Goal: Information Seeking & Learning: Learn about a topic

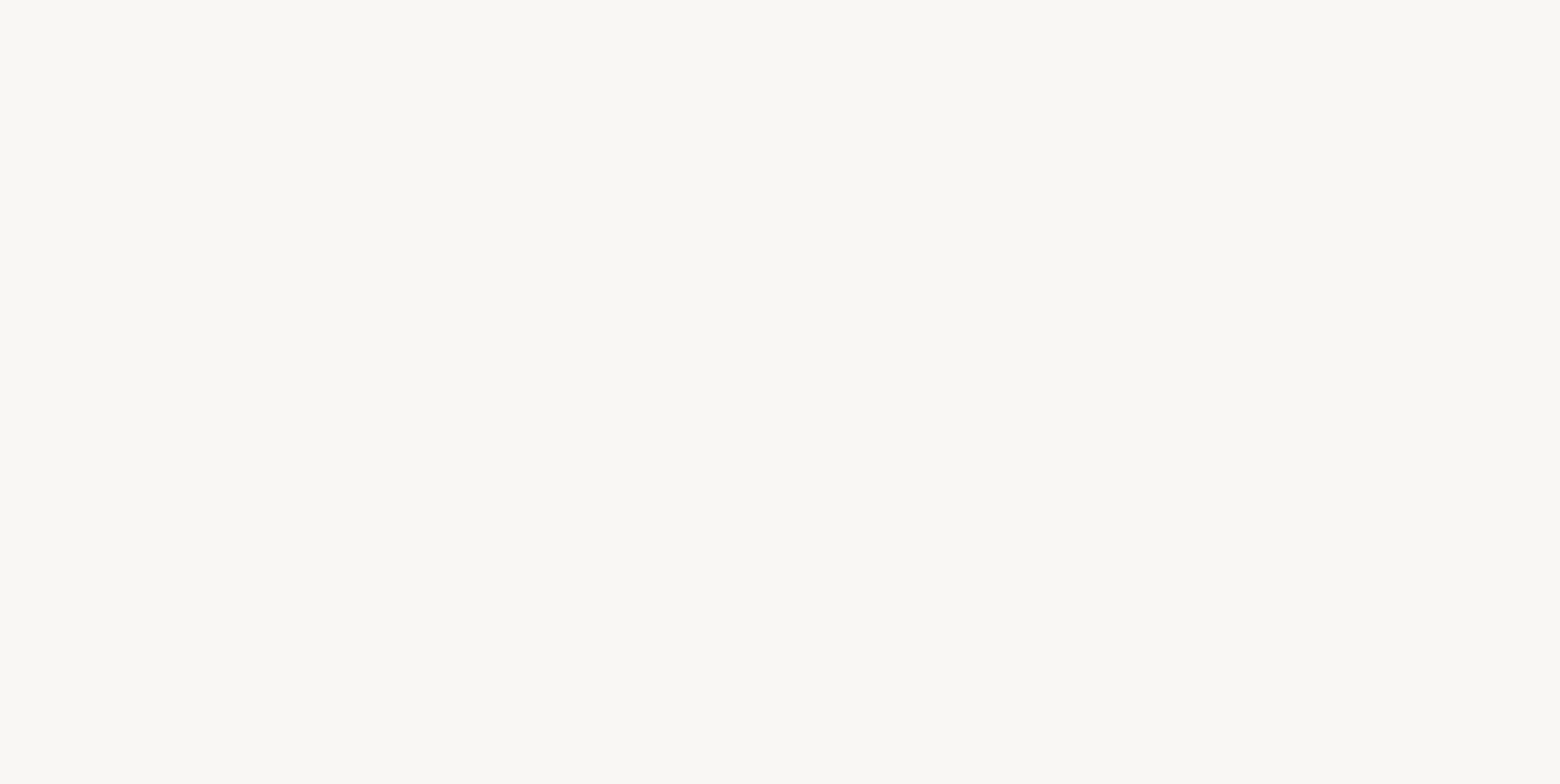
select select "FR"
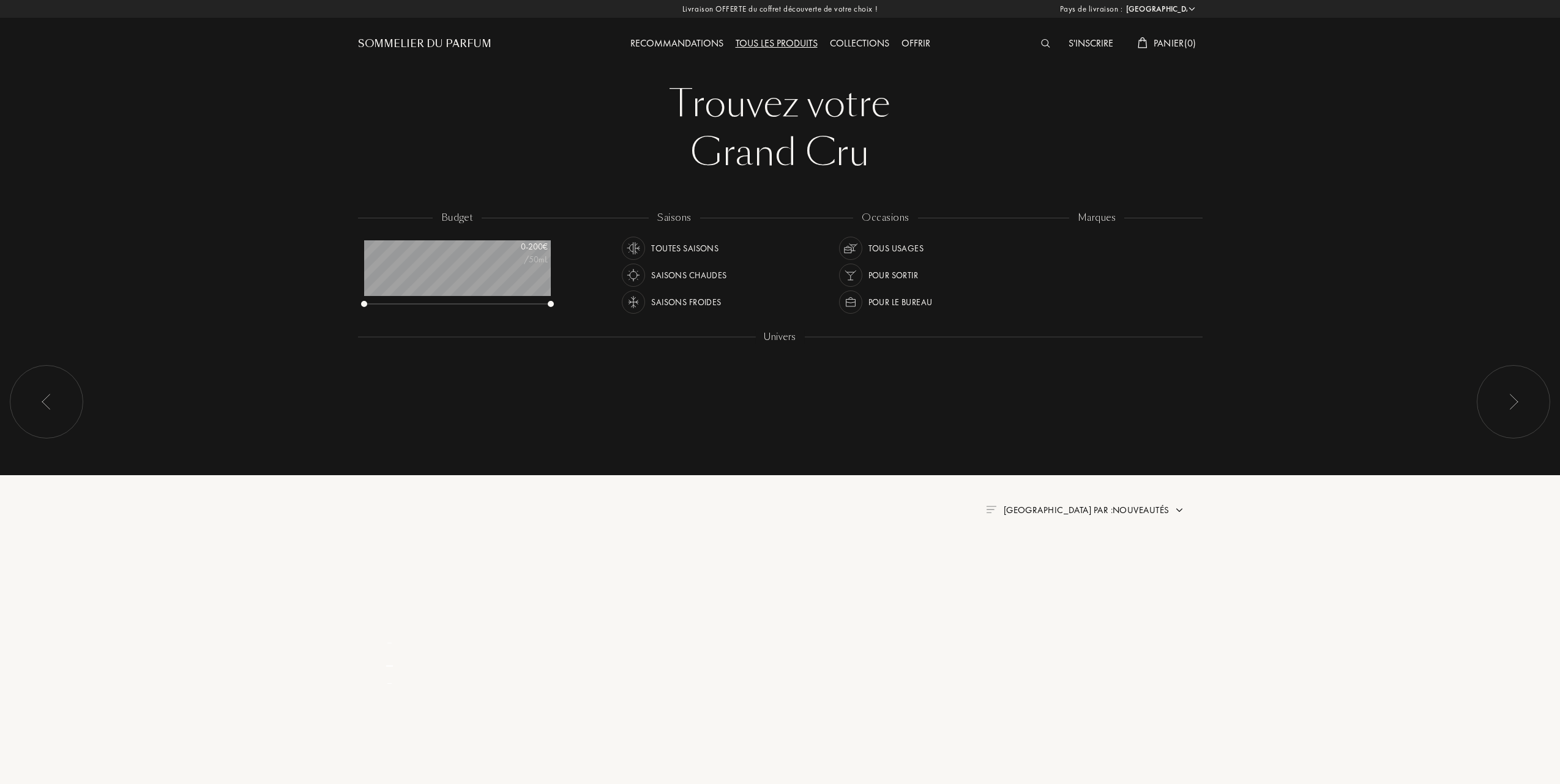
select select "FR"
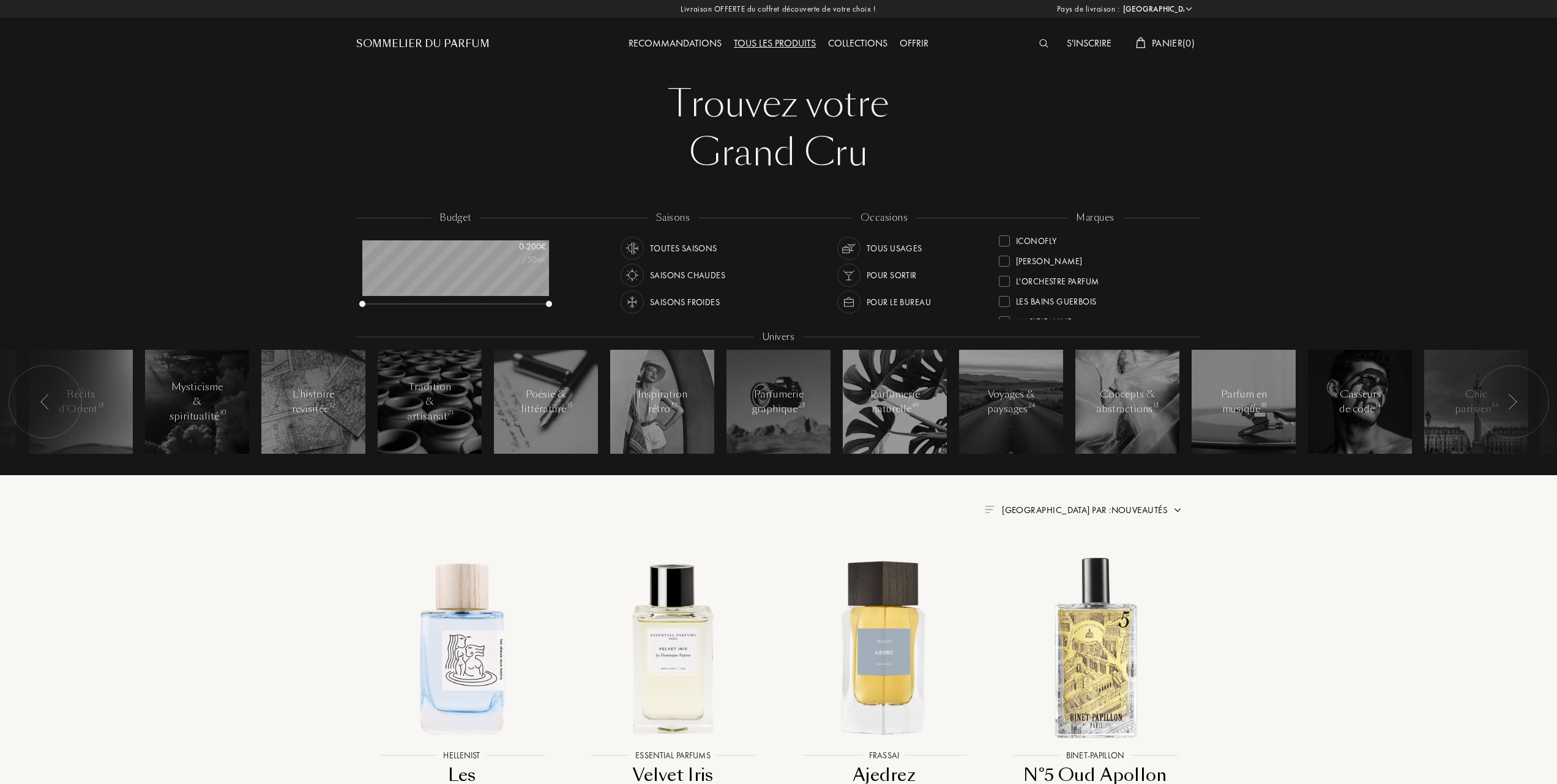
scroll to position [326, 0]
click at [1000, 295] on div at bounding box center [1004, 301] width 11 height 11
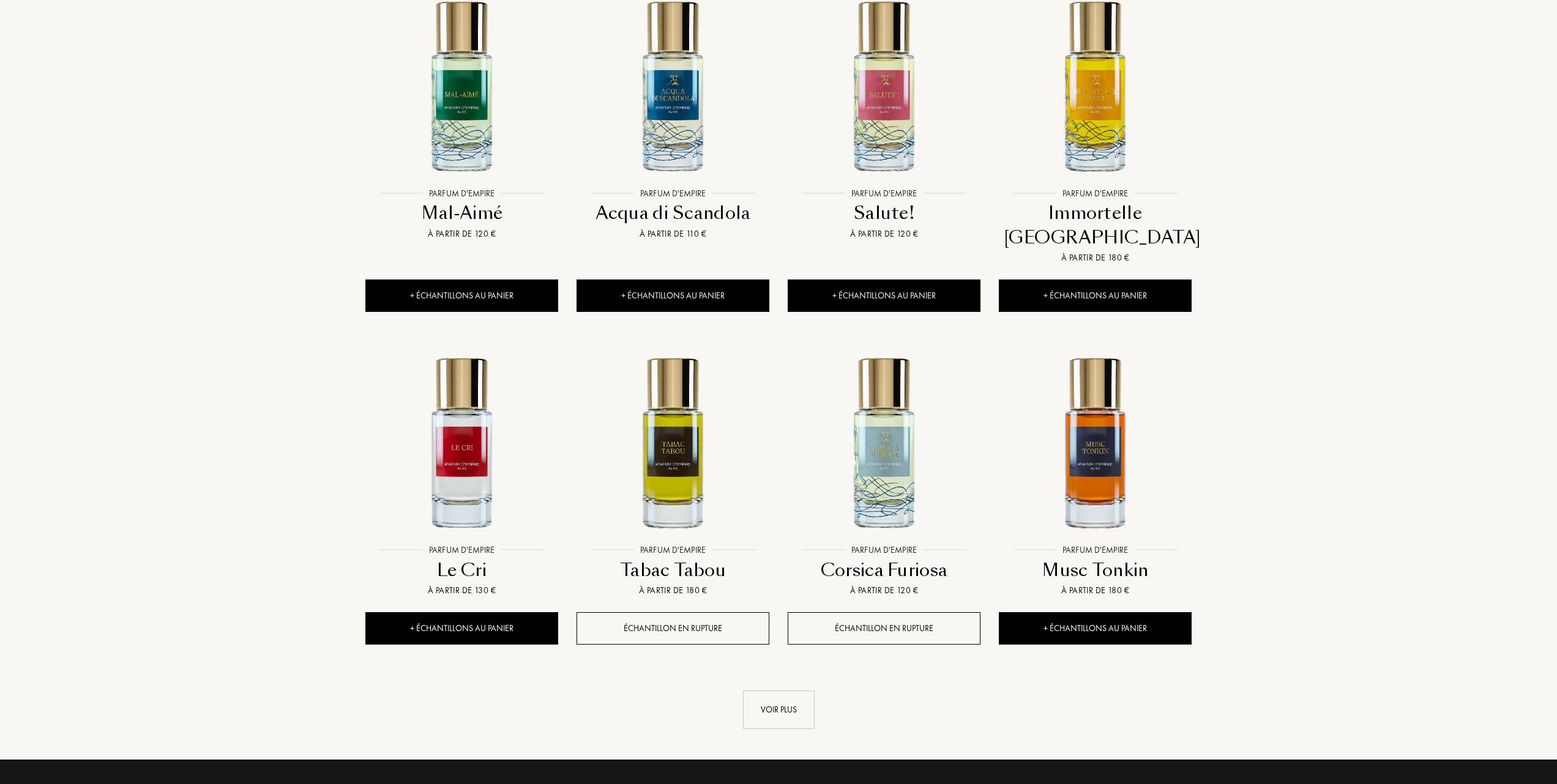
scroll to position [897, 0]
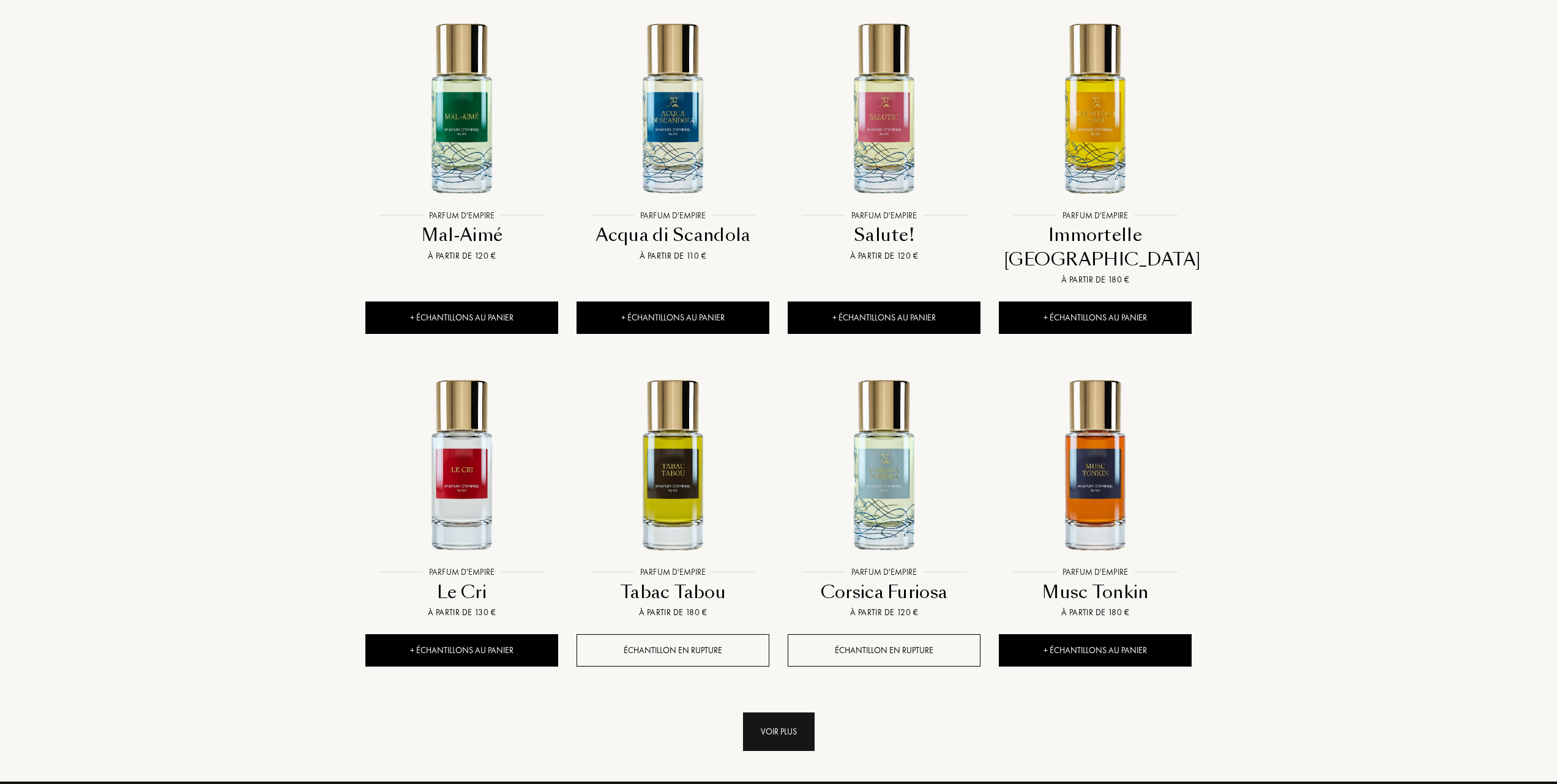
click at [779, 712] on div "Voir plus" at bounding box center [779, 732] width 72 height 39
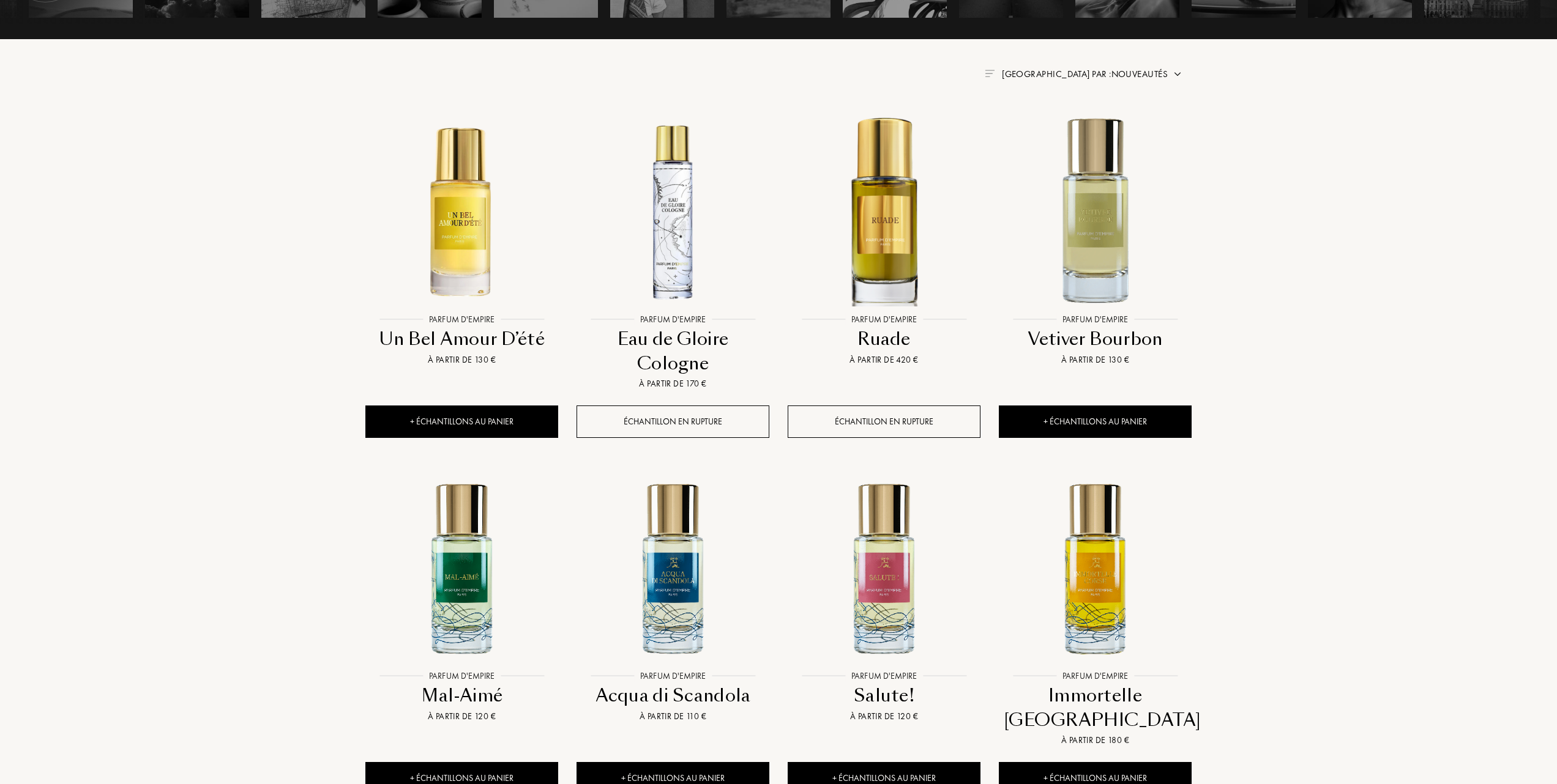
scroll to position [408, 0]
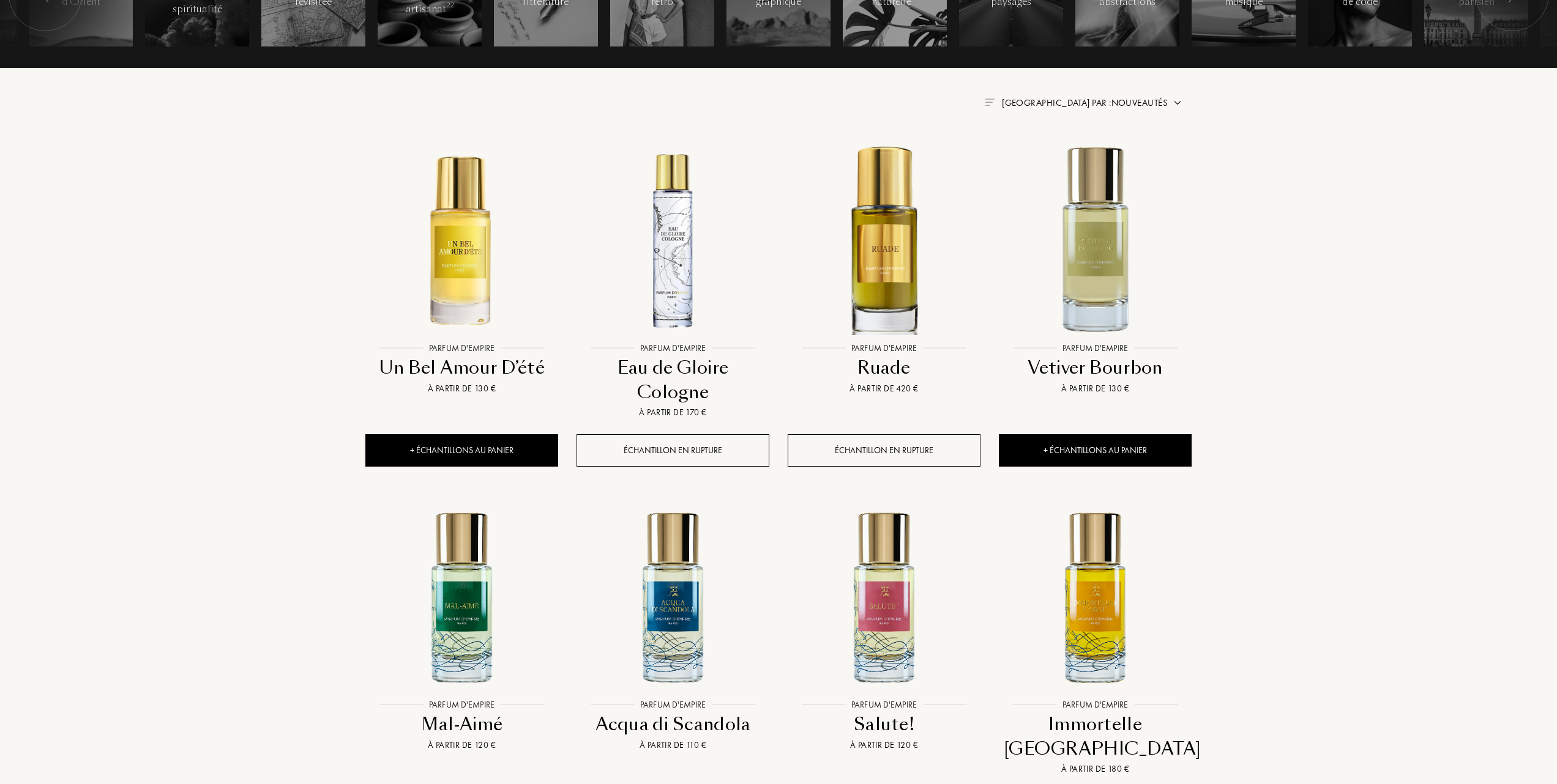
click at [1129, 99] on span "Trier par : Nouveautés" at bounding box center [1085, 103] width 166 height 12
click at [1056, 153] on div at bounding box center [1055, 155] width 9 height 9
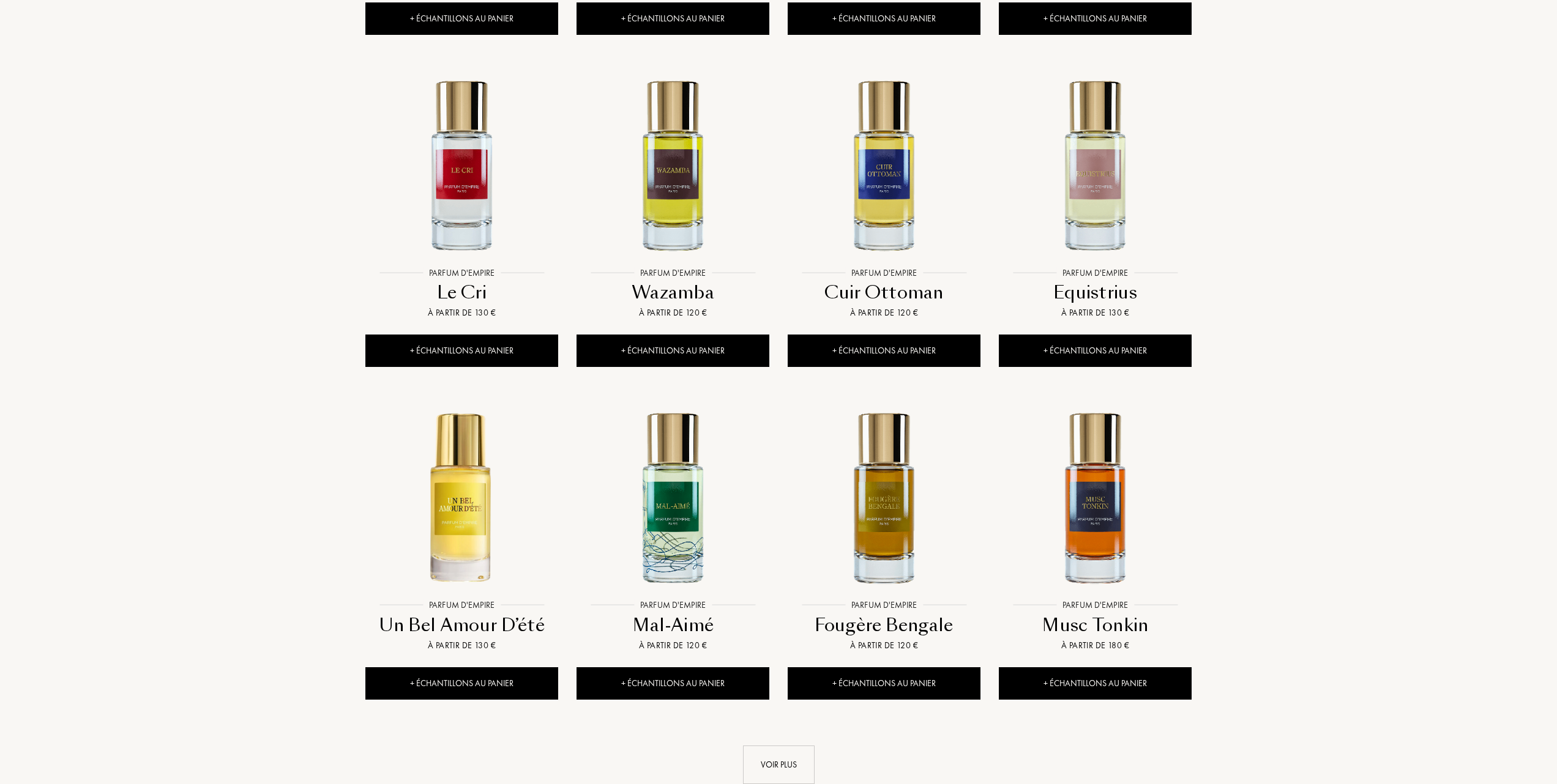
scroll to position [897, 0]
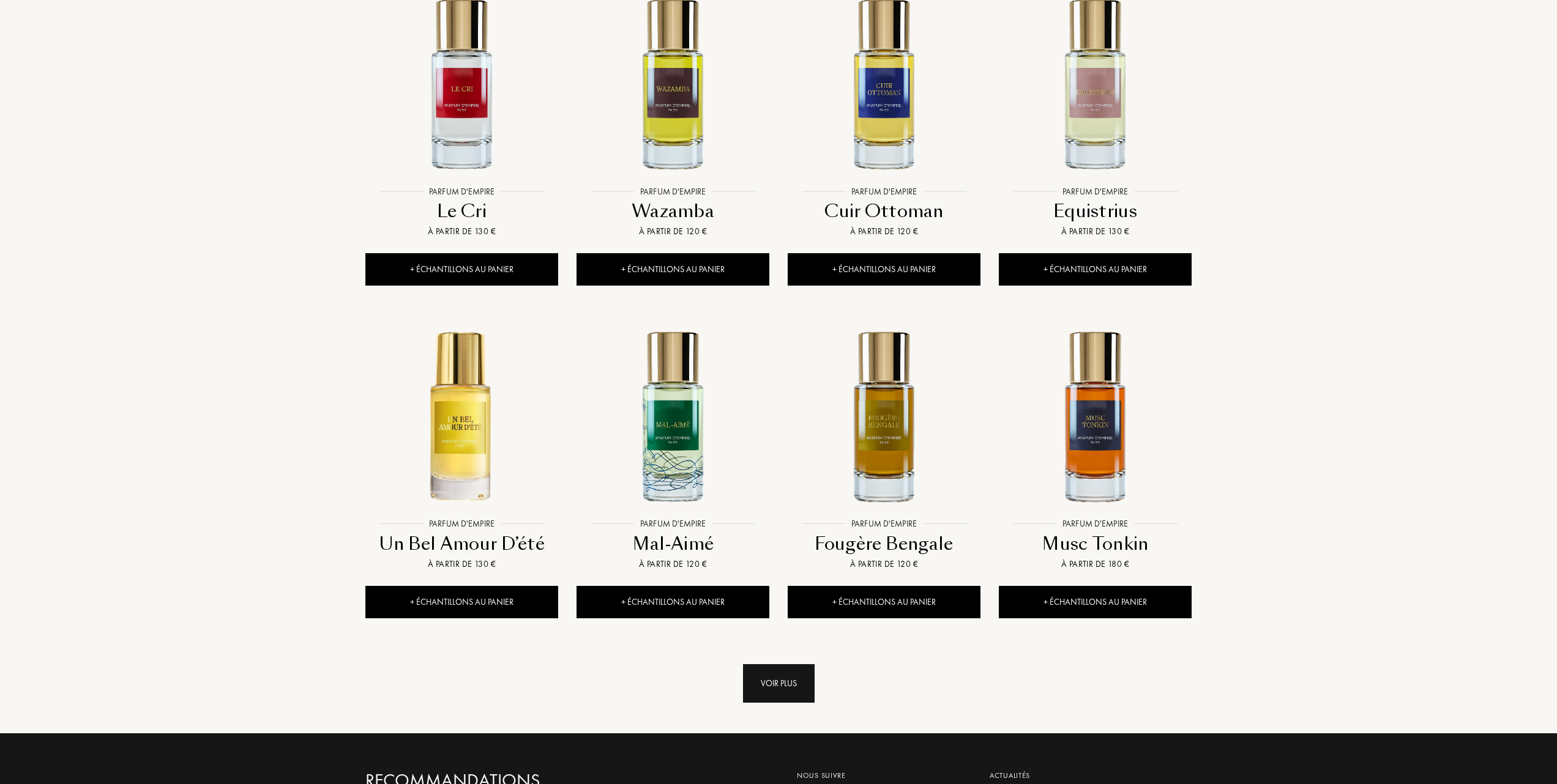
click at [786, 682] on div "Voir plus" at bounding box center [779, 684] width 72 height 39
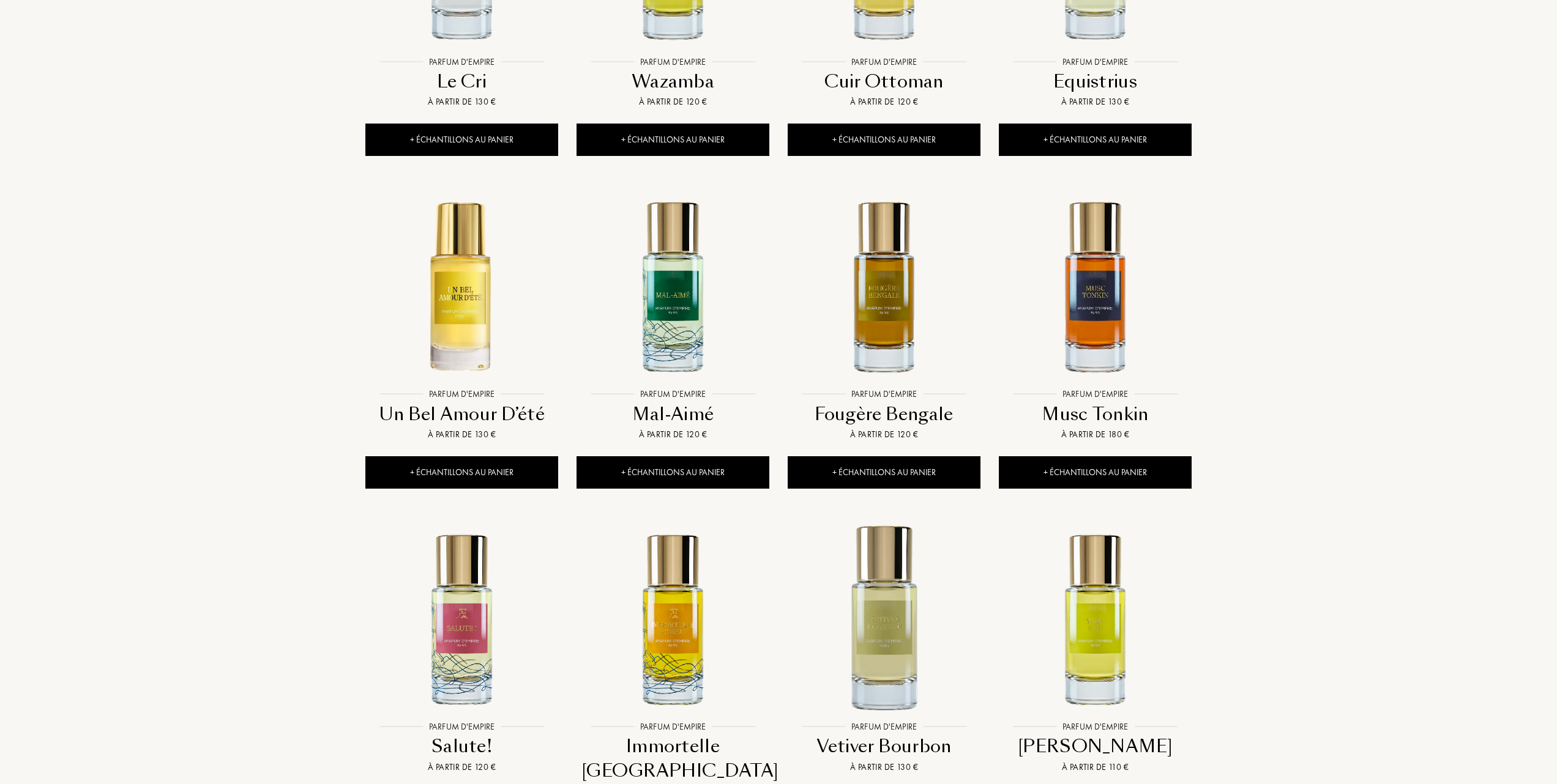
scroll to position [979, 0]
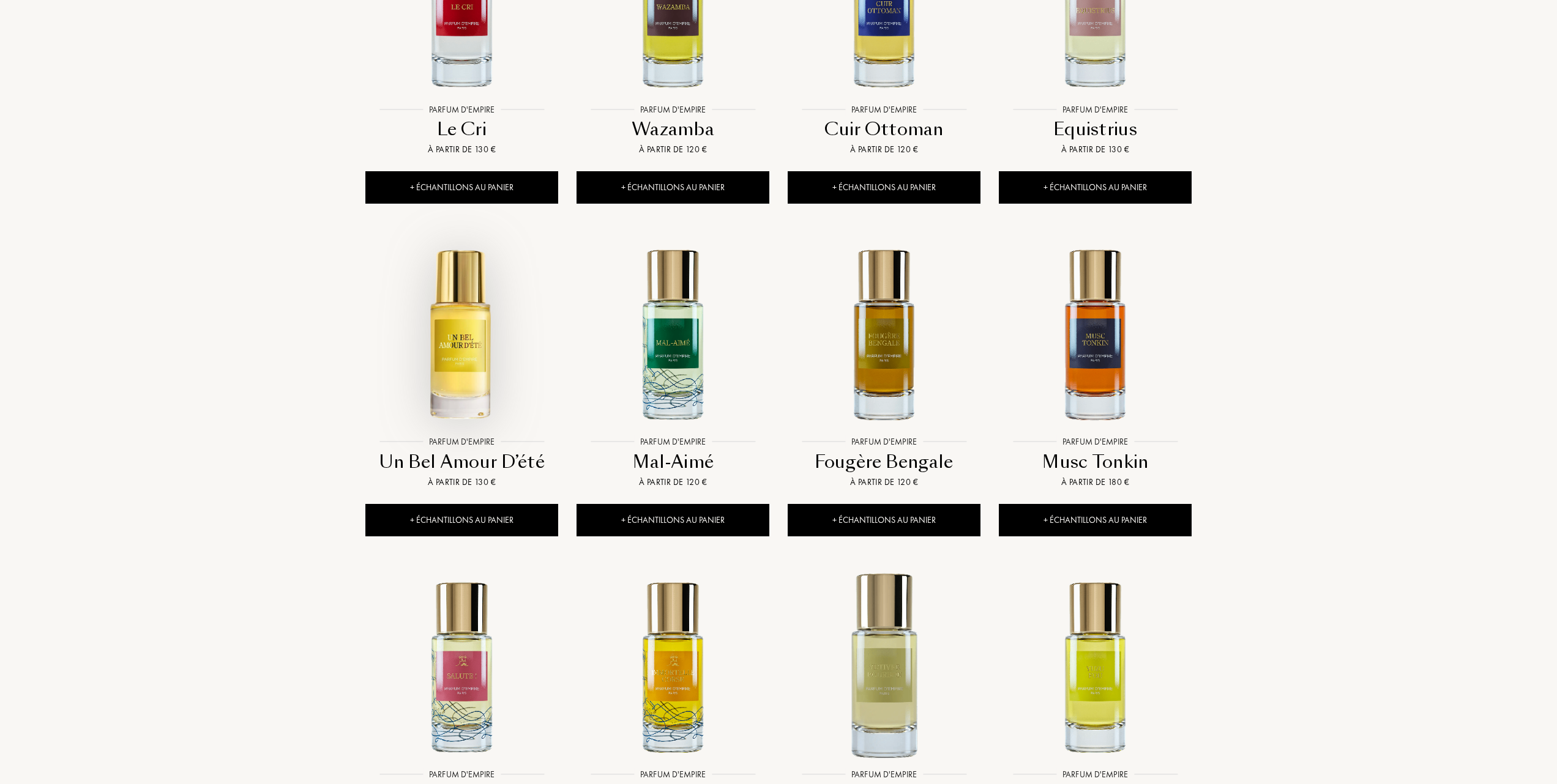
click at [461, 353] on img at bounding box center [462, 333] width 191 height 191
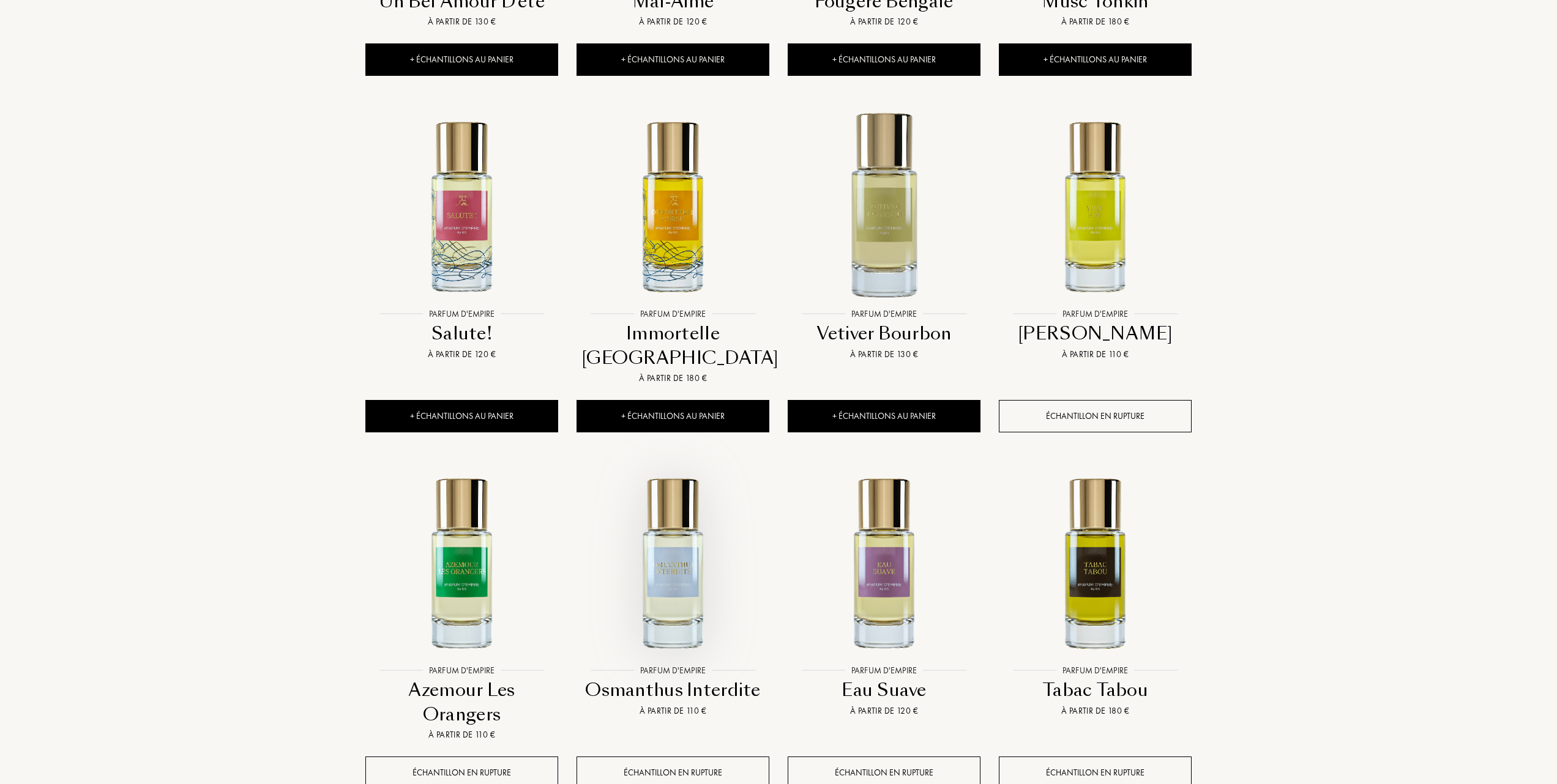
scroll to position [1468, 0]
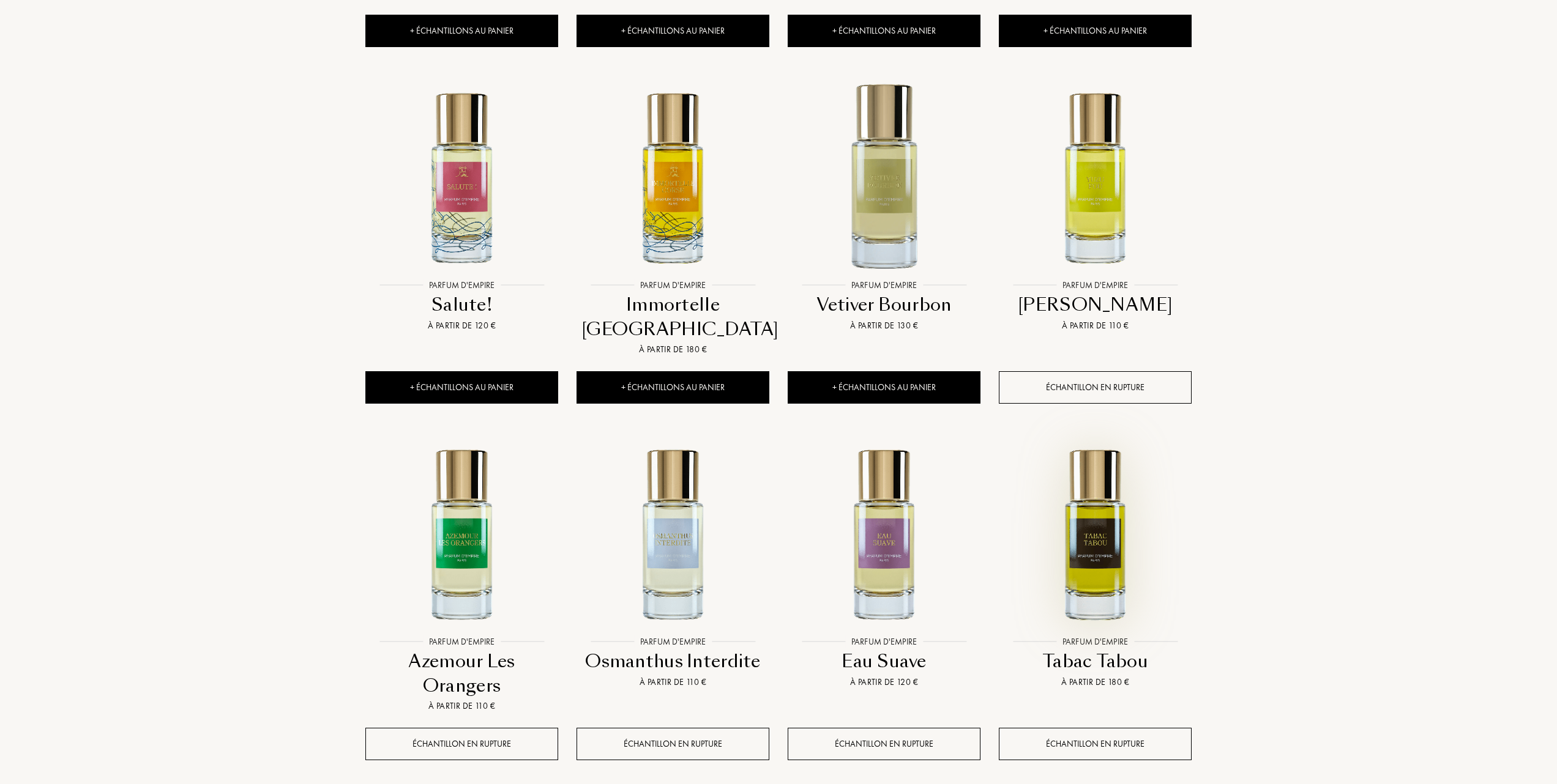
click at [1101, 556] on img at bounding box center [1095, 534] width 191 height 191
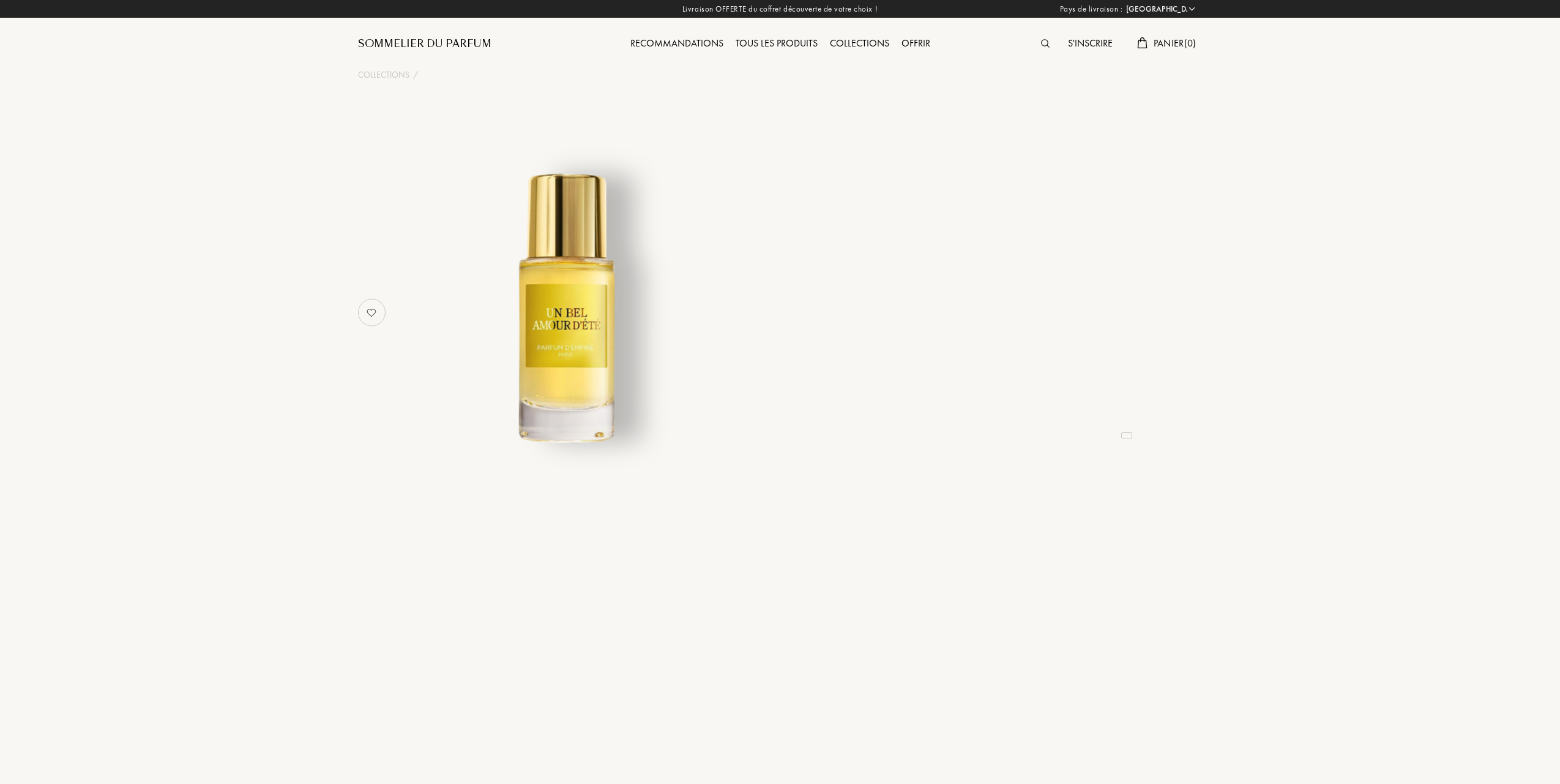
select select "FR"
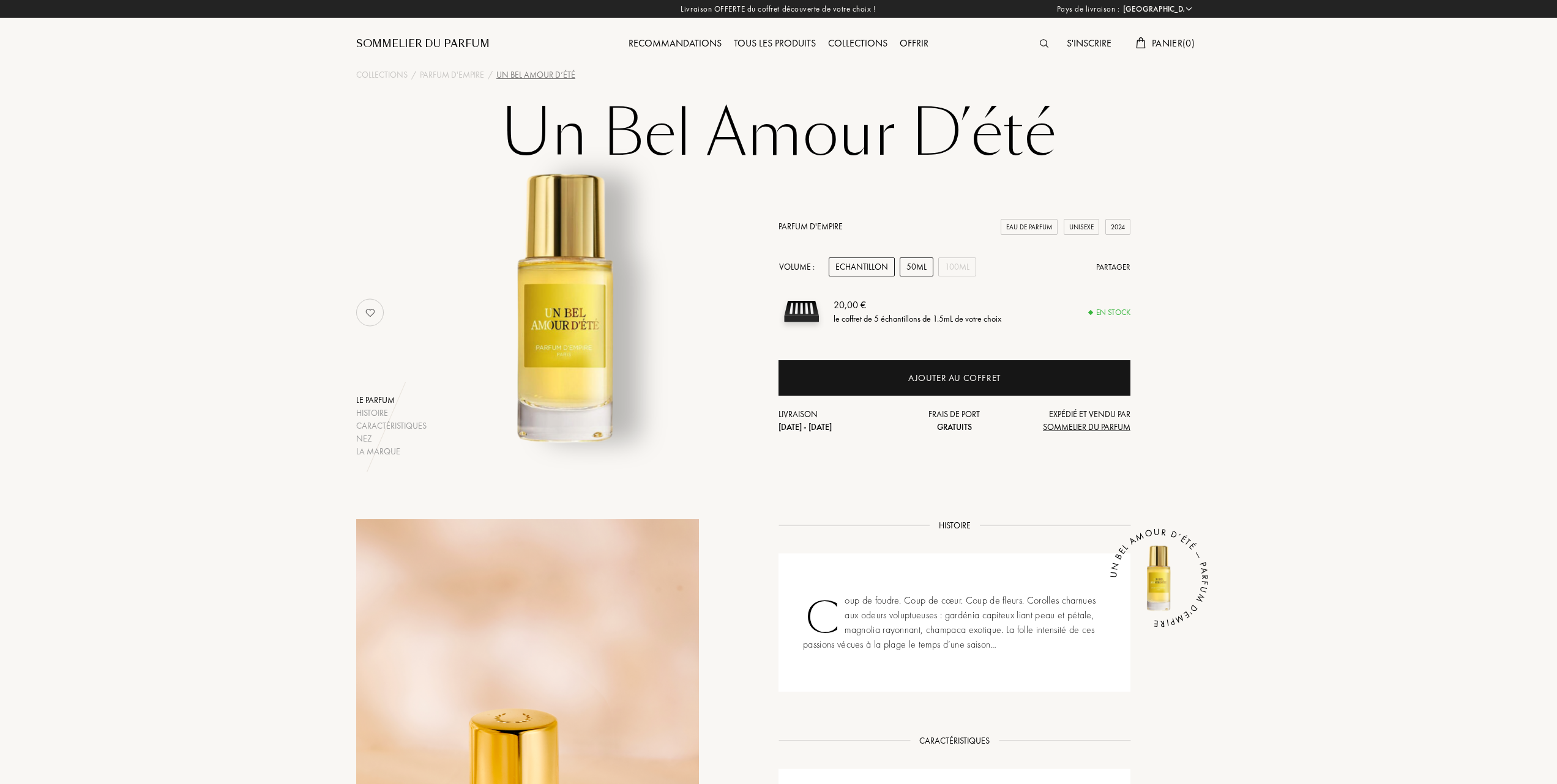
click at [915, 270] on div "50mL" at bounding box center [916, 267] width 34 height 19
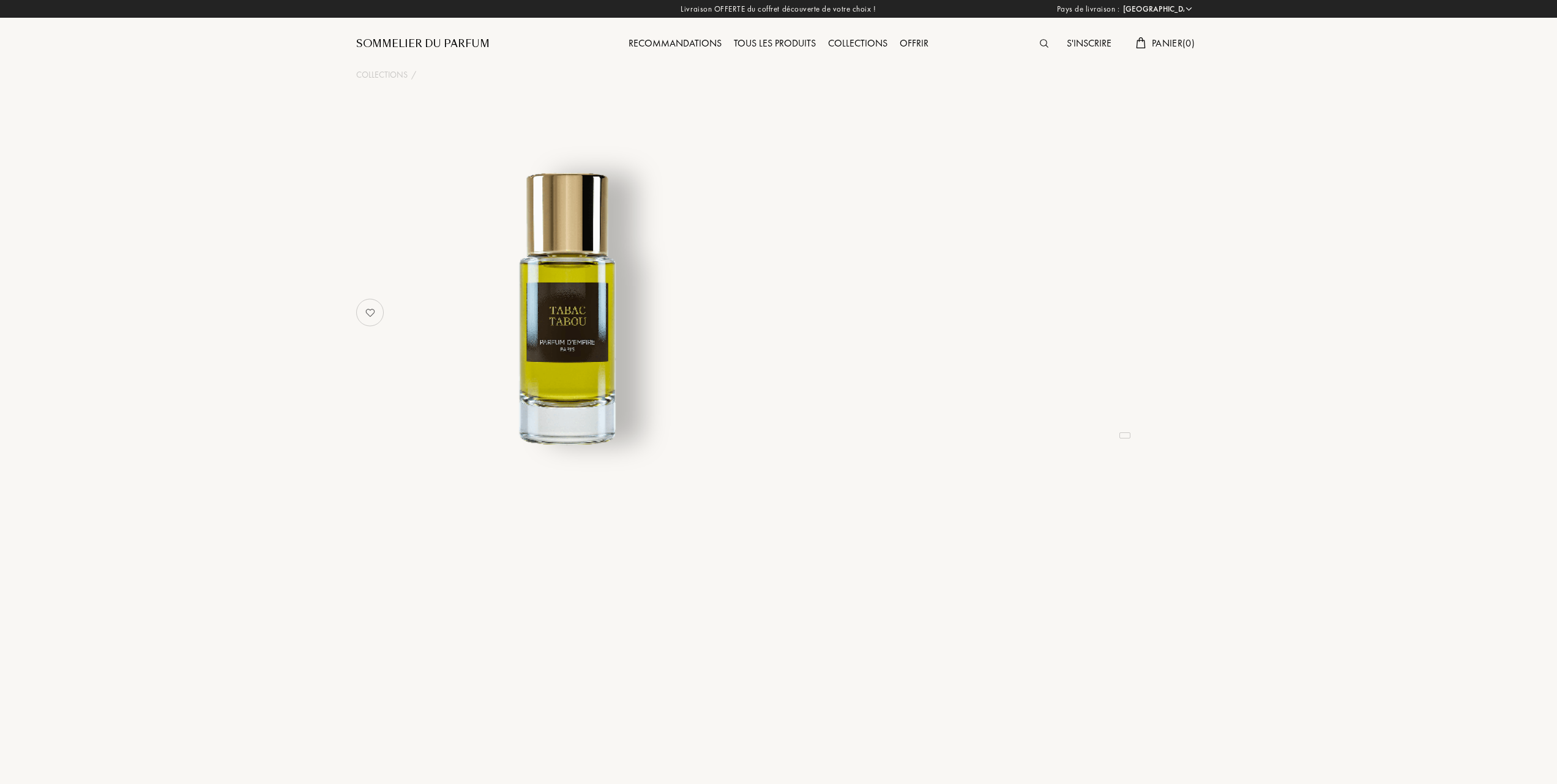
select select "FR"
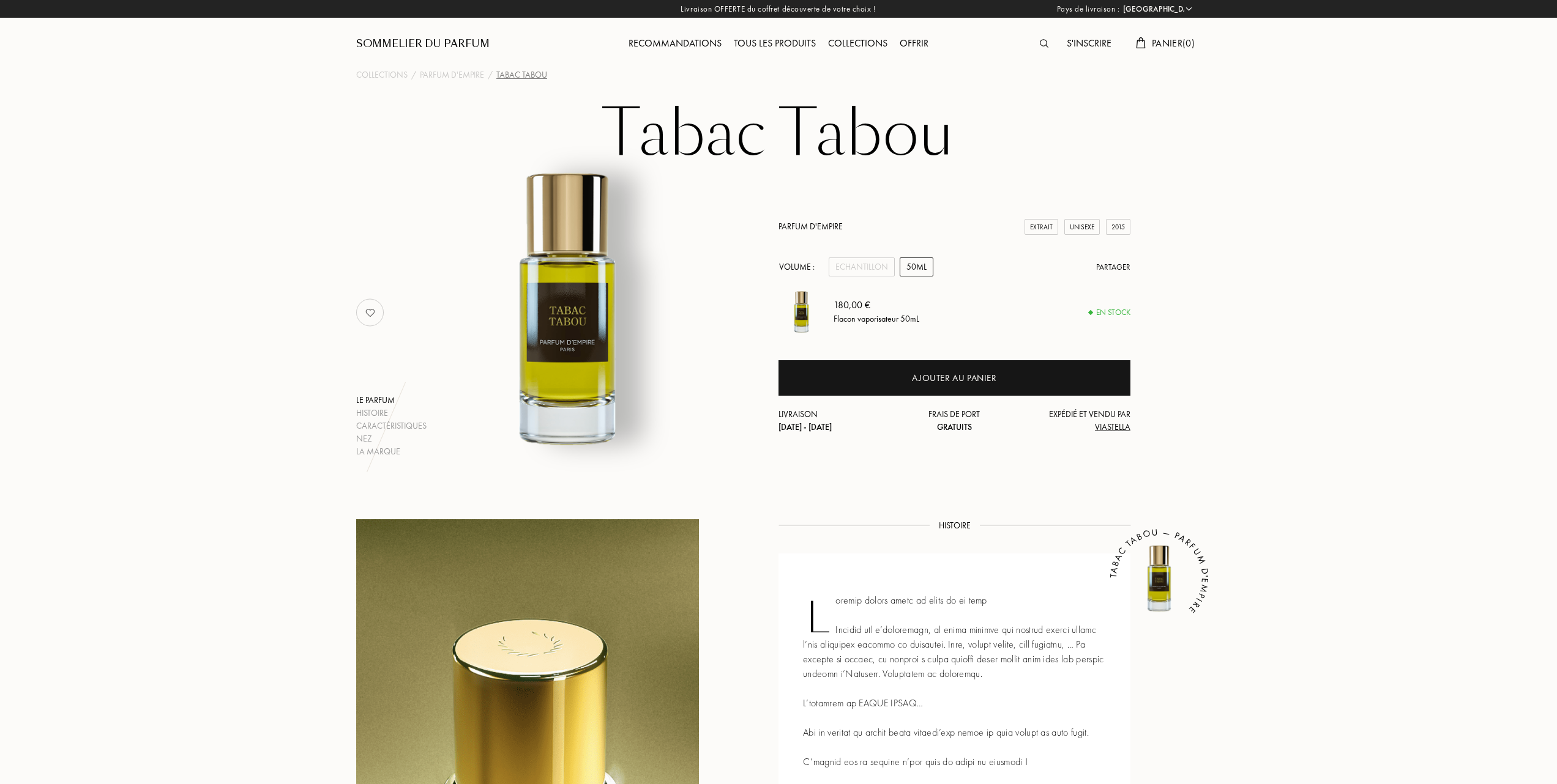
click at [919, 266] on div "50mL" at bounding box center [916, 267] width 34 height 19
click at [777, 39] on div "Tous les produits" at bounding box center [775, 44] width 94 height 16
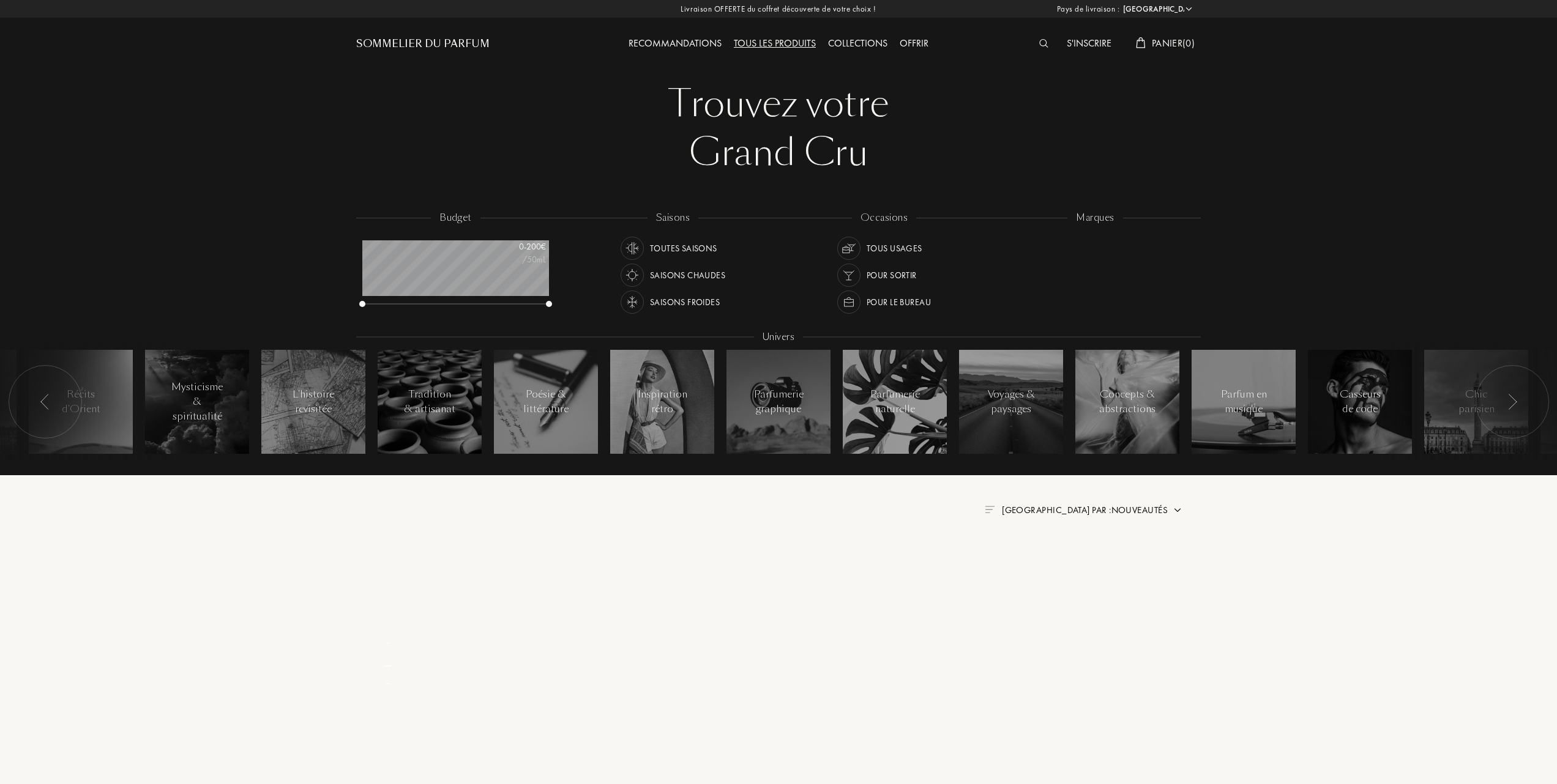
select select "FR"
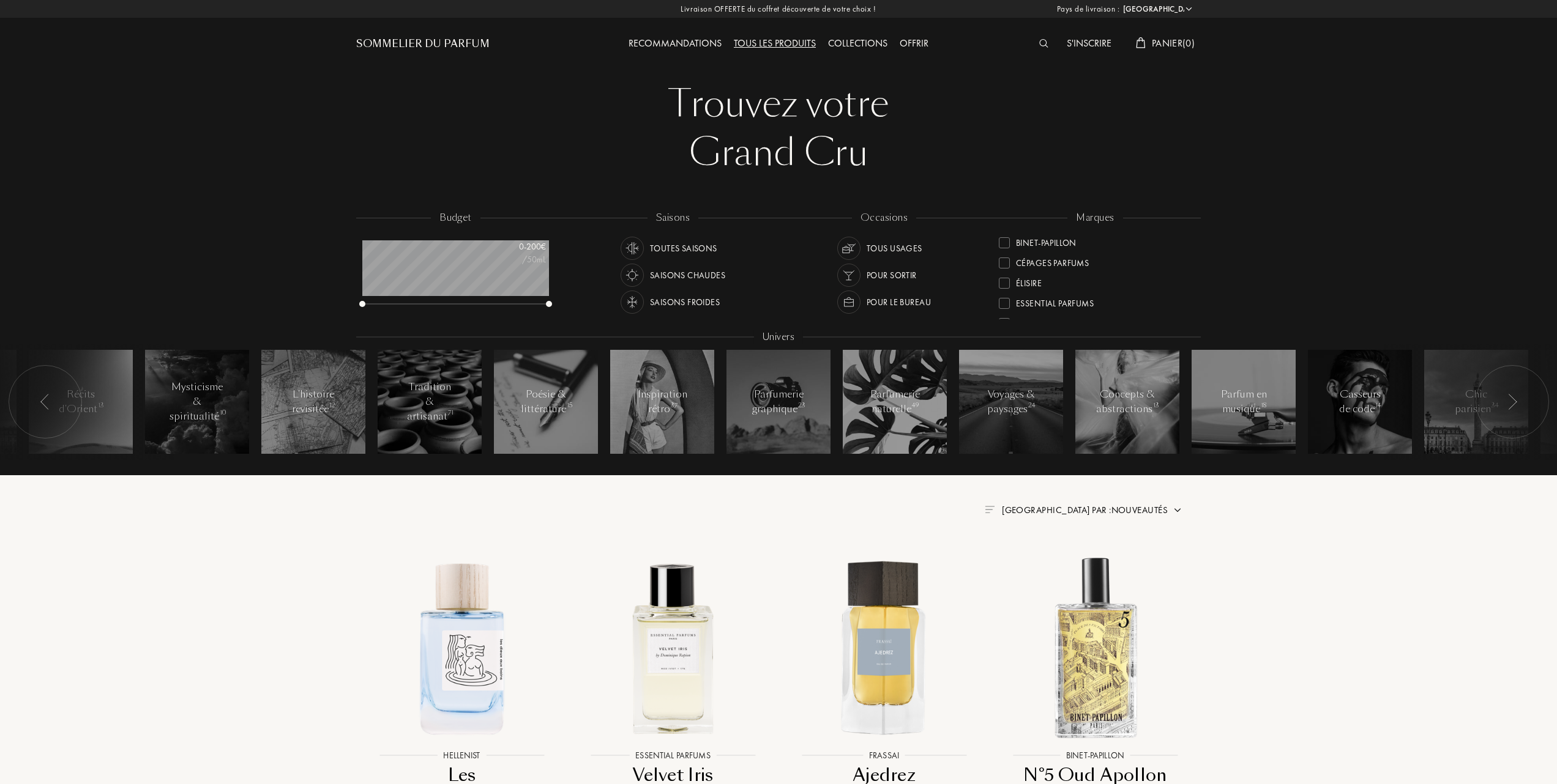
scroll to position [163, 0]
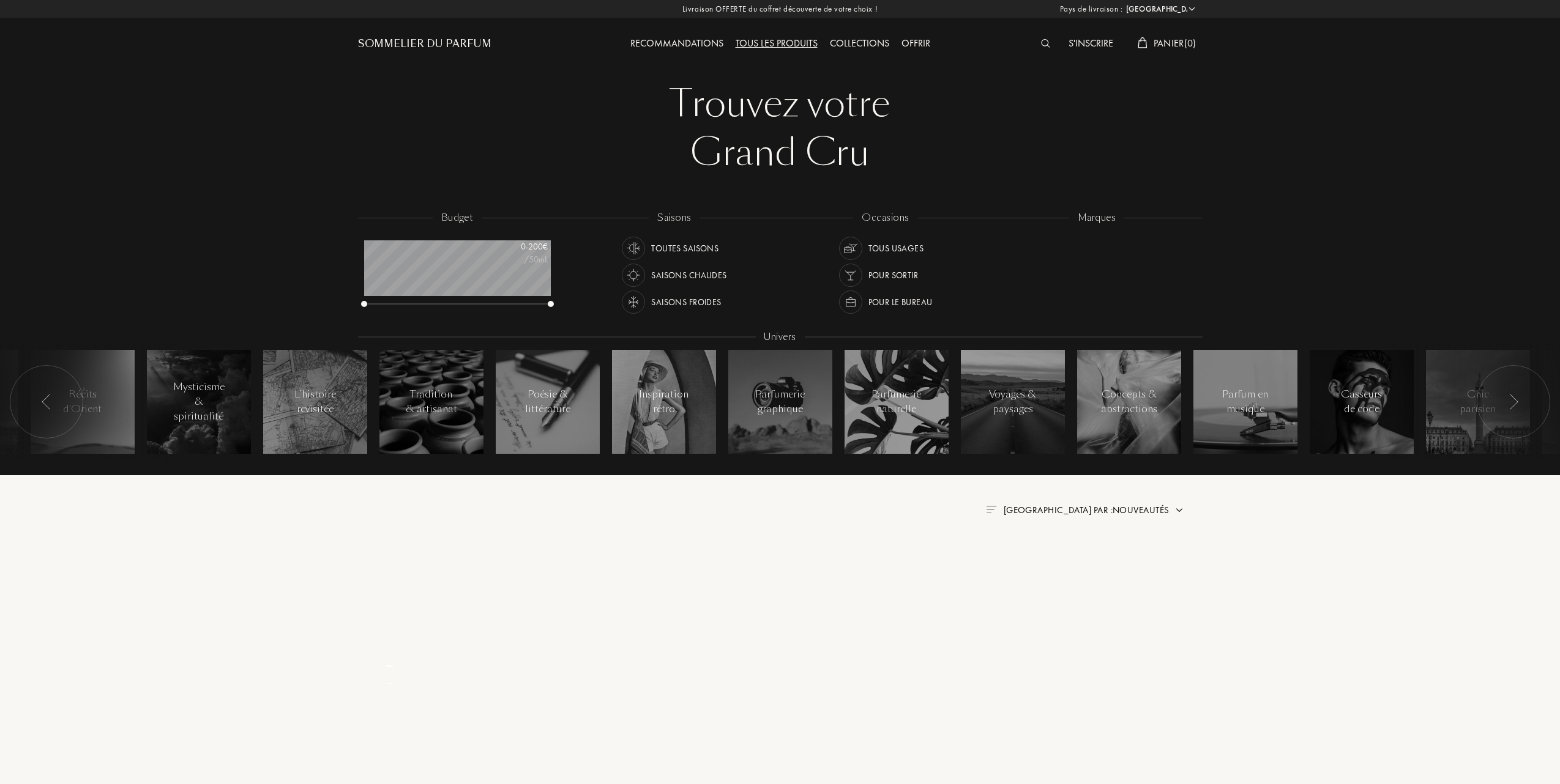
select select "FR"
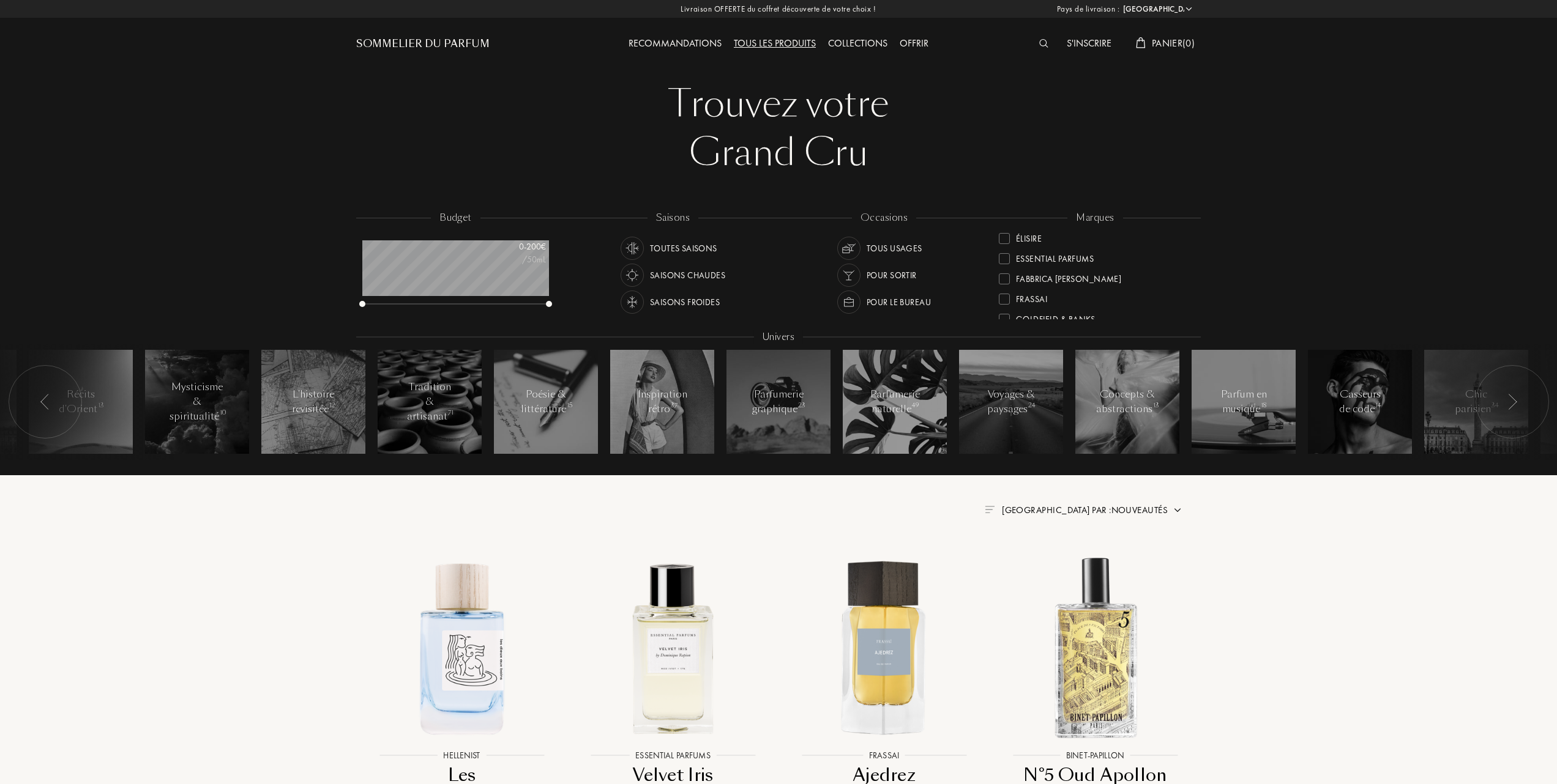
scroll to position [163, 0]
click at [1002, 277] on div at bounding box center [1004, 282] width 11 height 11
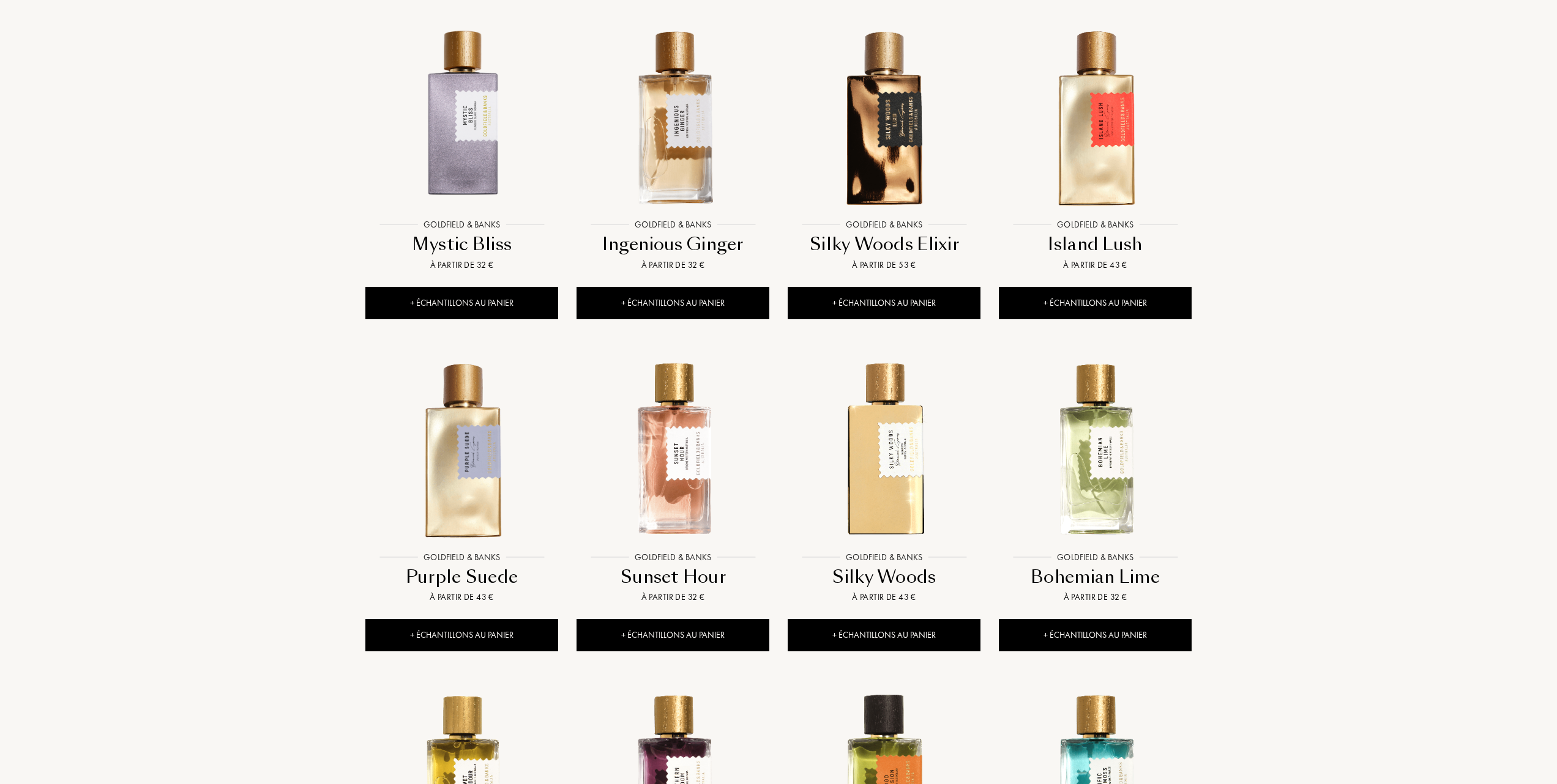
scroll to position [326, 0]
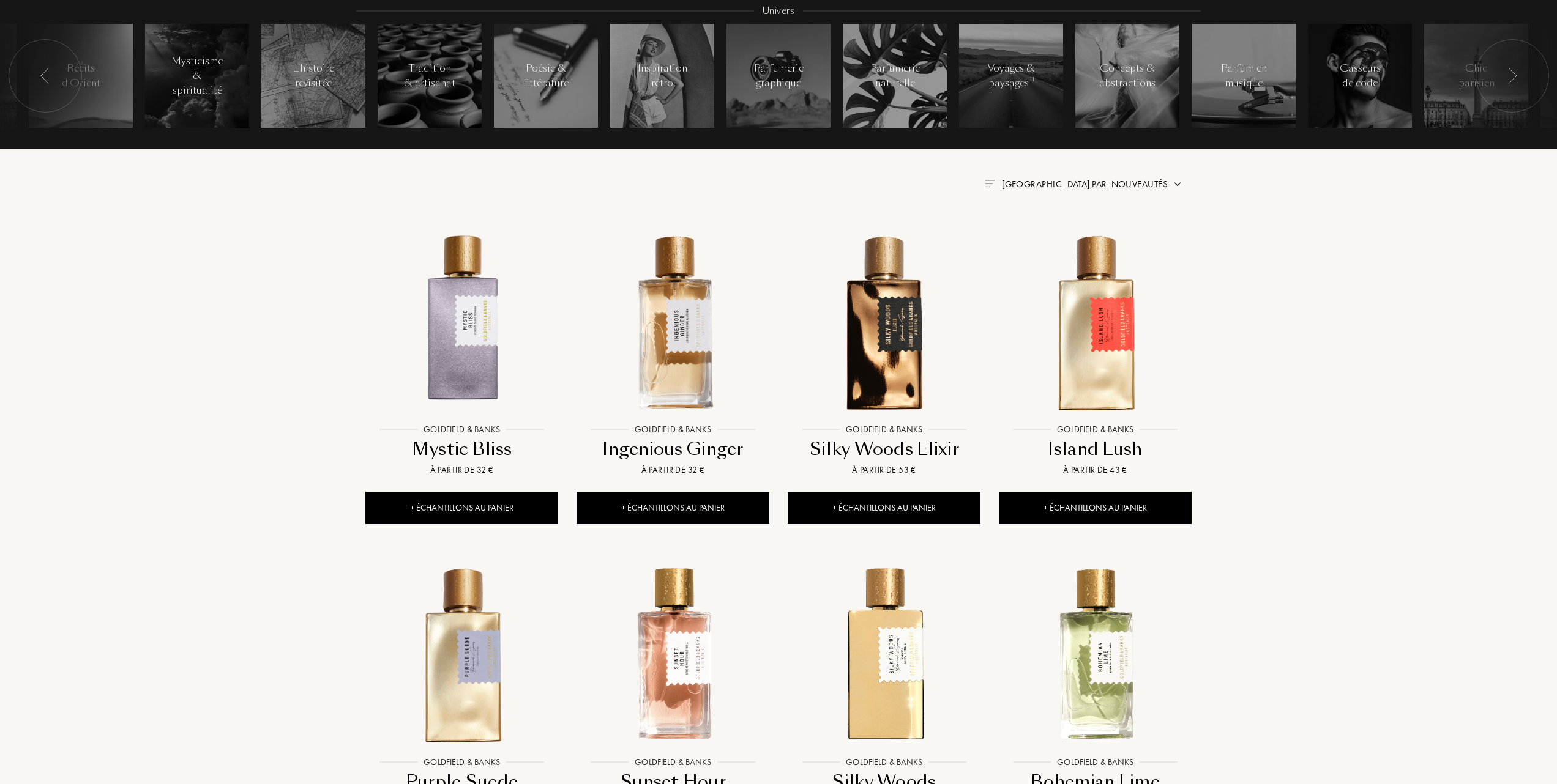
click at [1142, 179] on span "Trier par : Nouveautés" at bounding box center [1085, 184] width 166 height 12
click at [1056, 236] on div at bounding box center [1055, 237] width 9 height 9
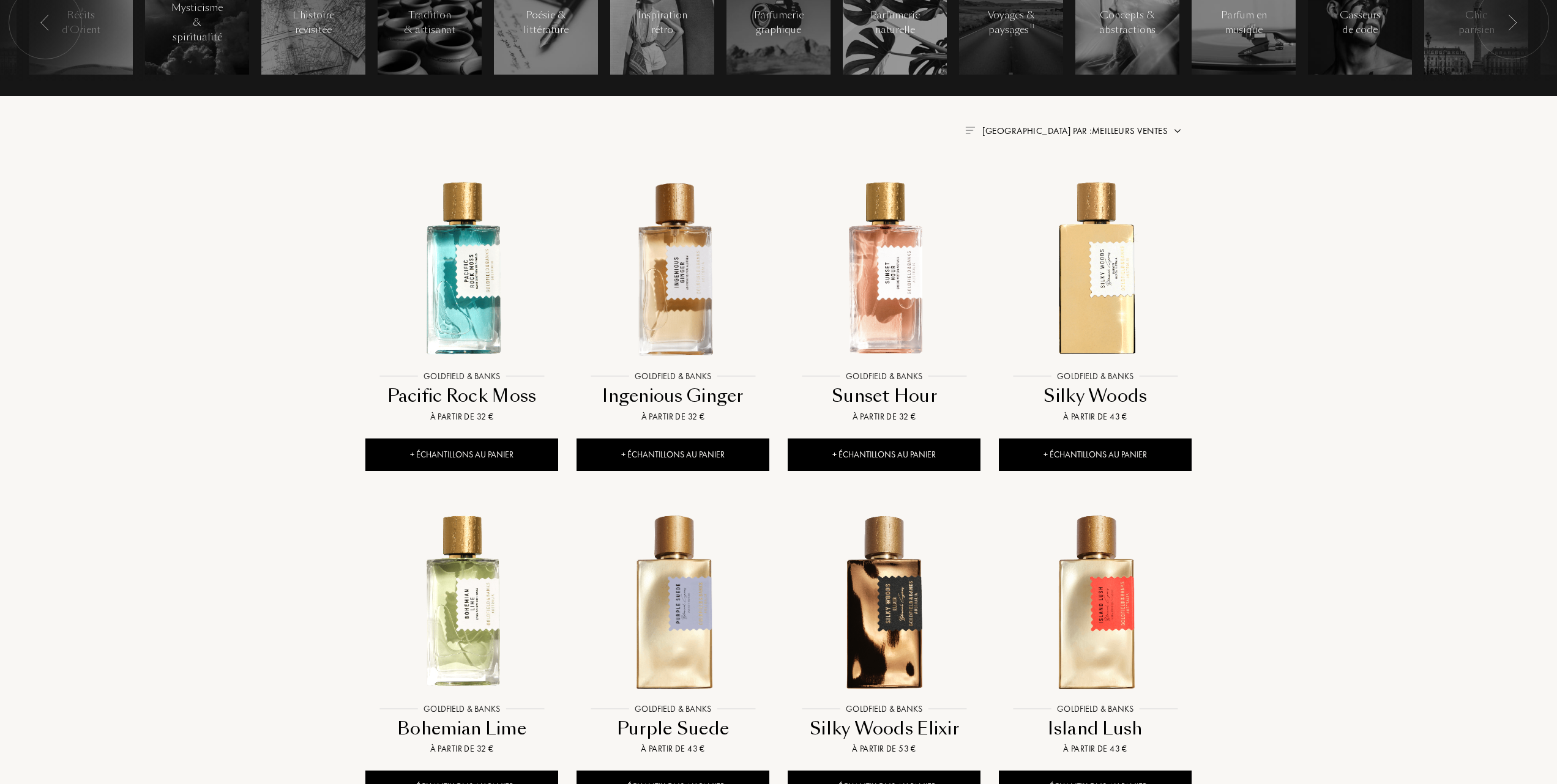
scroll to position [408, 0]
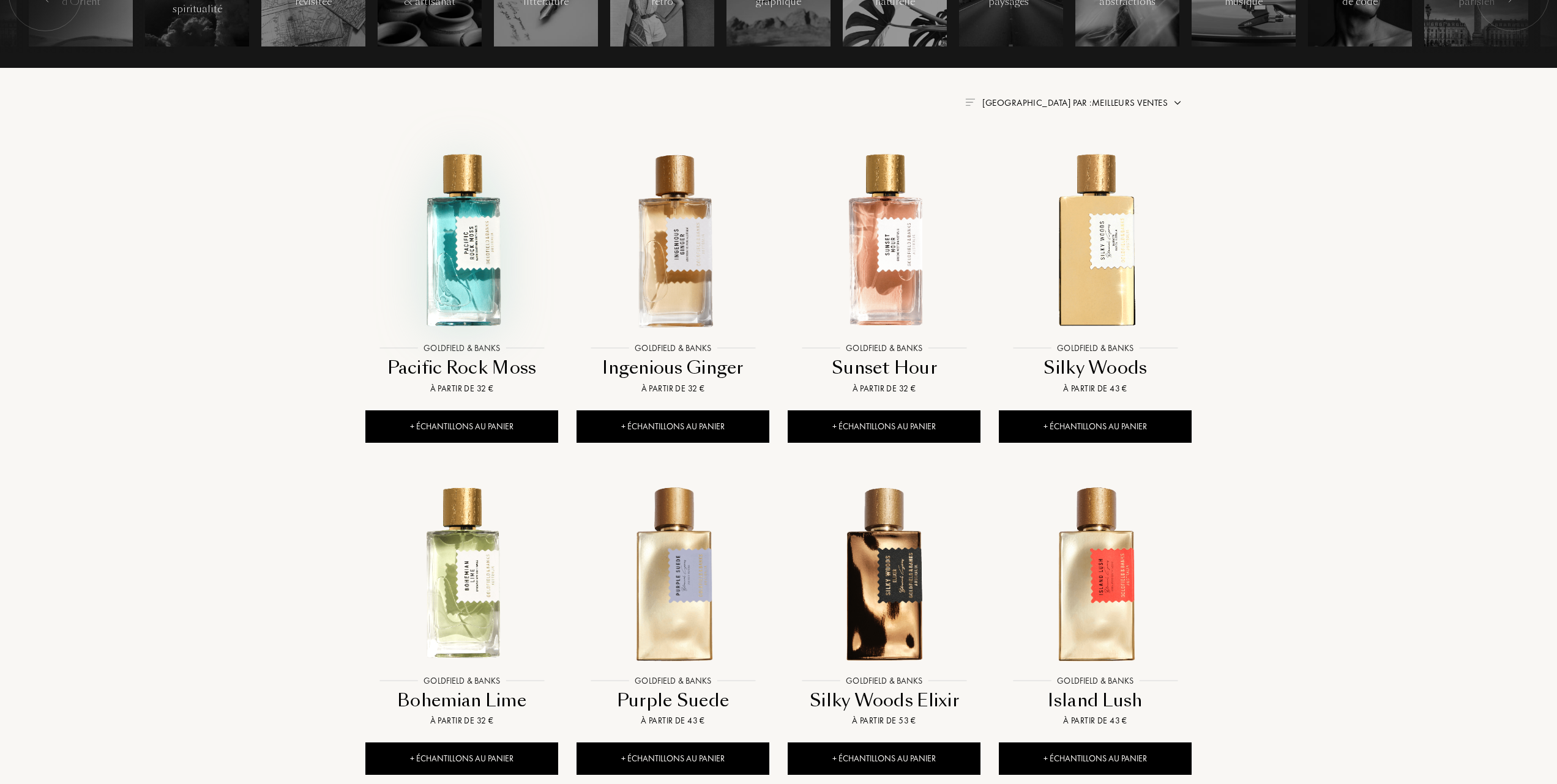
click at [464, 282] on img at bounding box center [462, 240] width 191 height 191
click at [867, 275] on img at bounding box center [884, 240] width 191 height 191
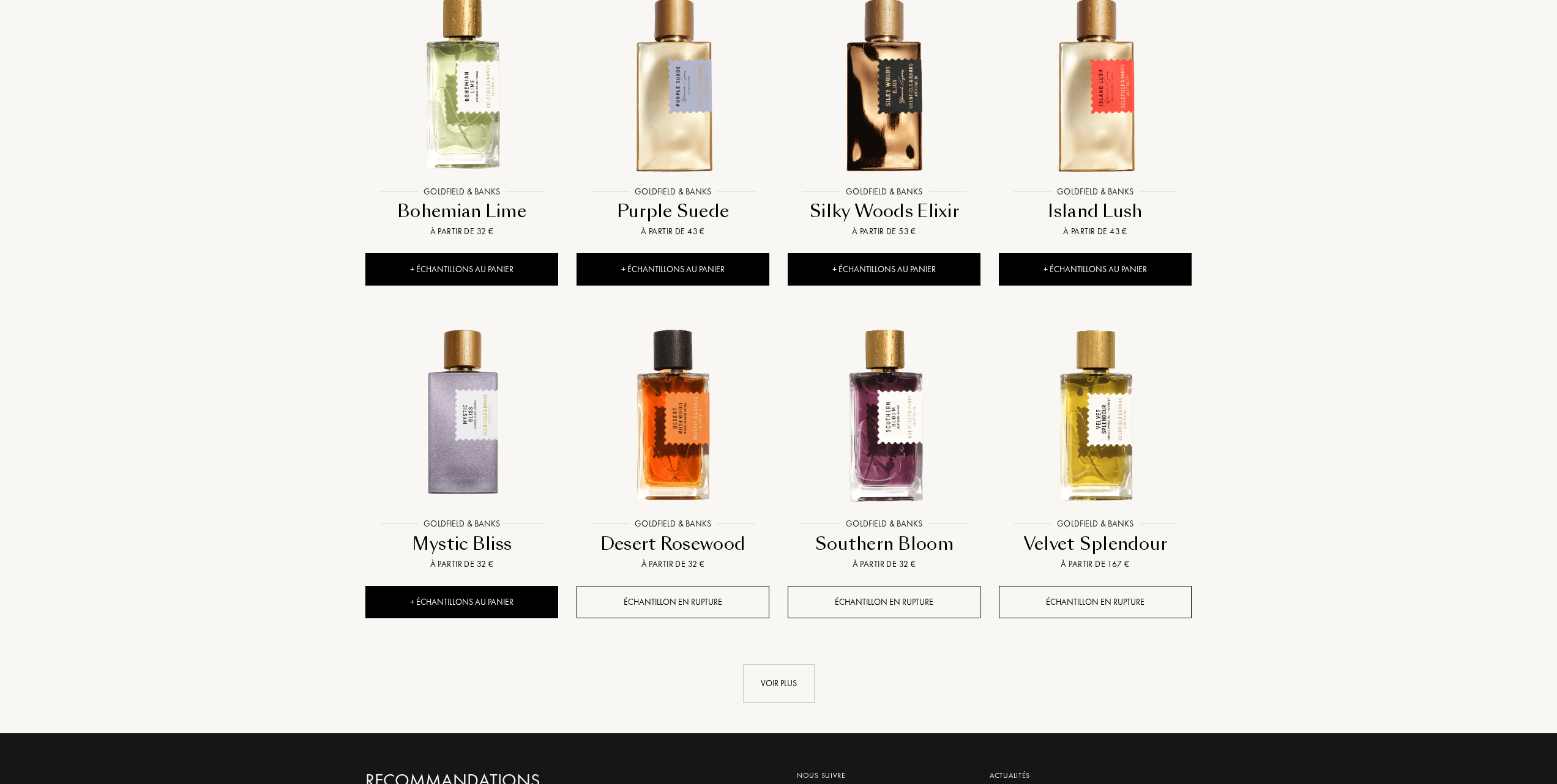
scroll to position [979, 0]
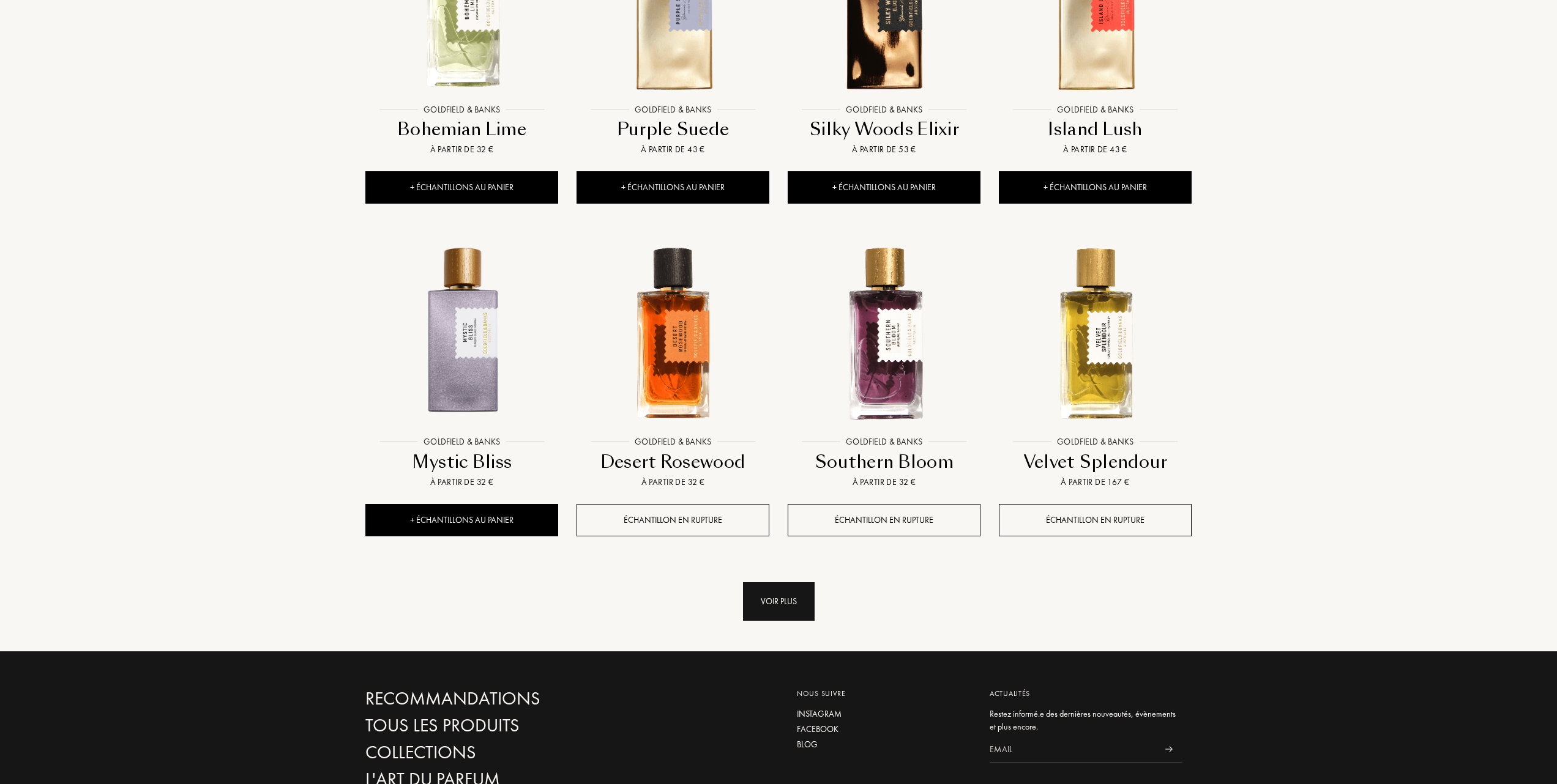
click at [776, 605] on div "Voir plus" at bounding box center [779, 601] width 72 height 39
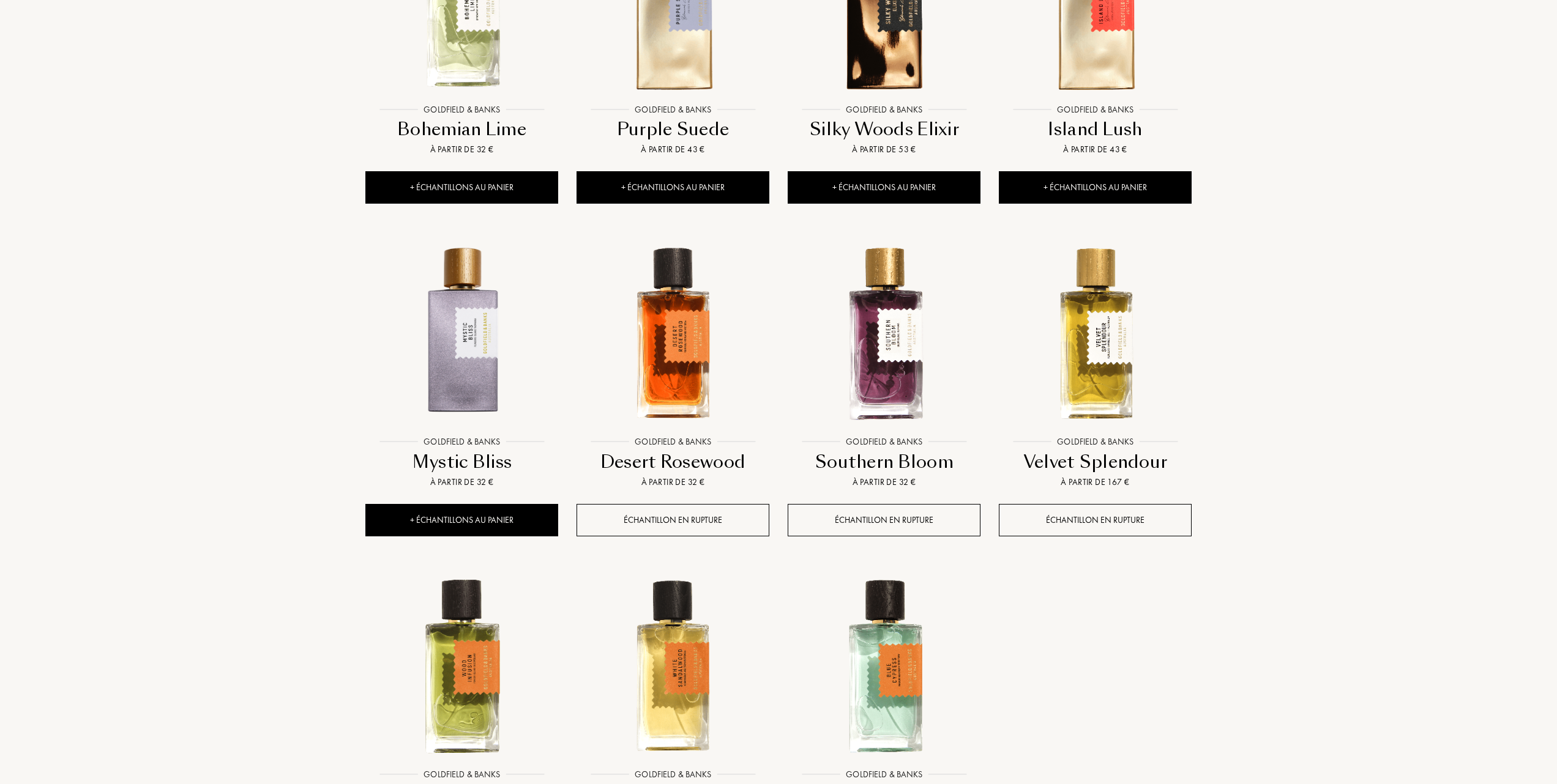
scroll to position [734, 0]
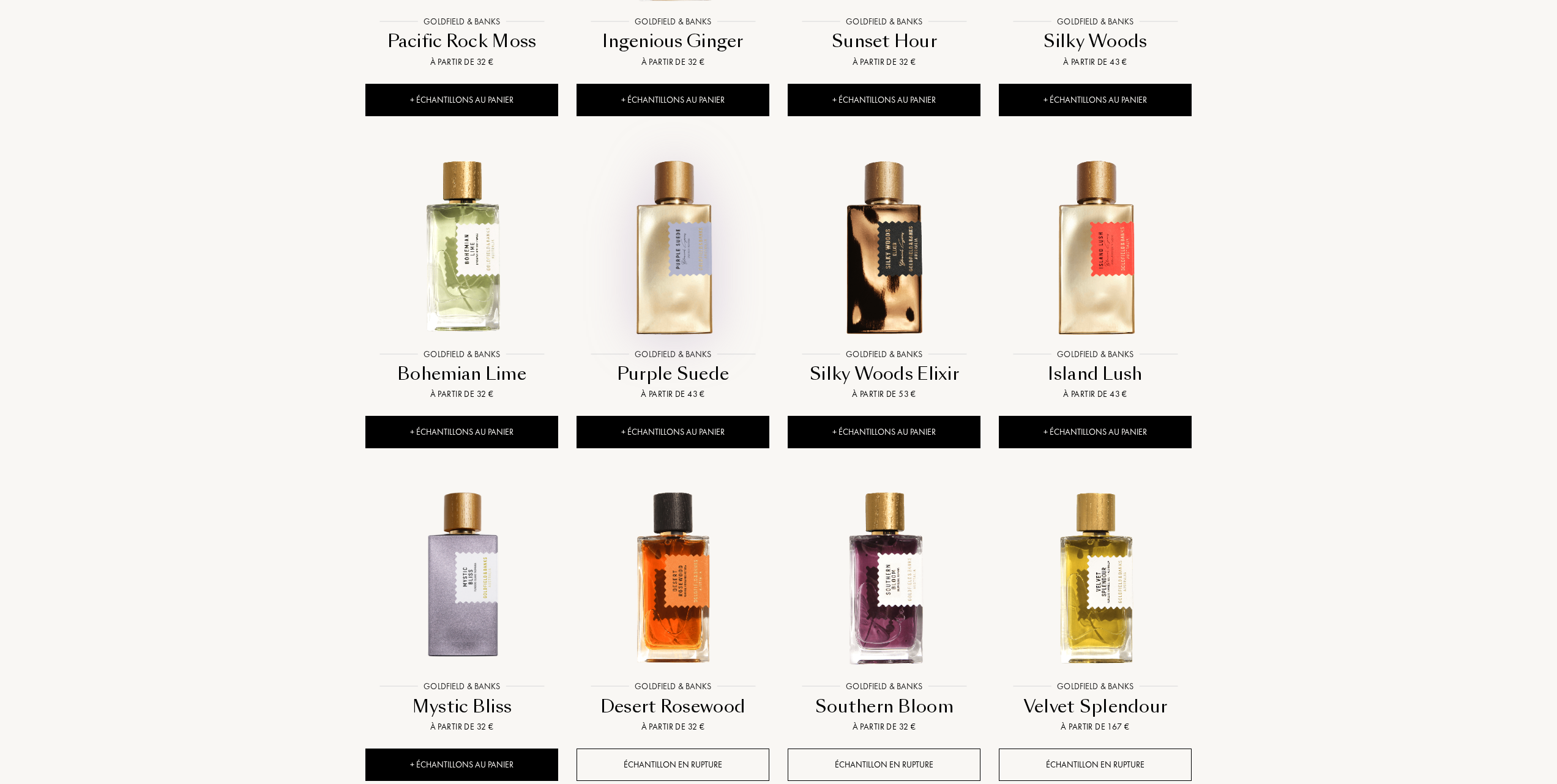
click at [674, 291] on img at bounding box center [673, 246] width 191 height 191
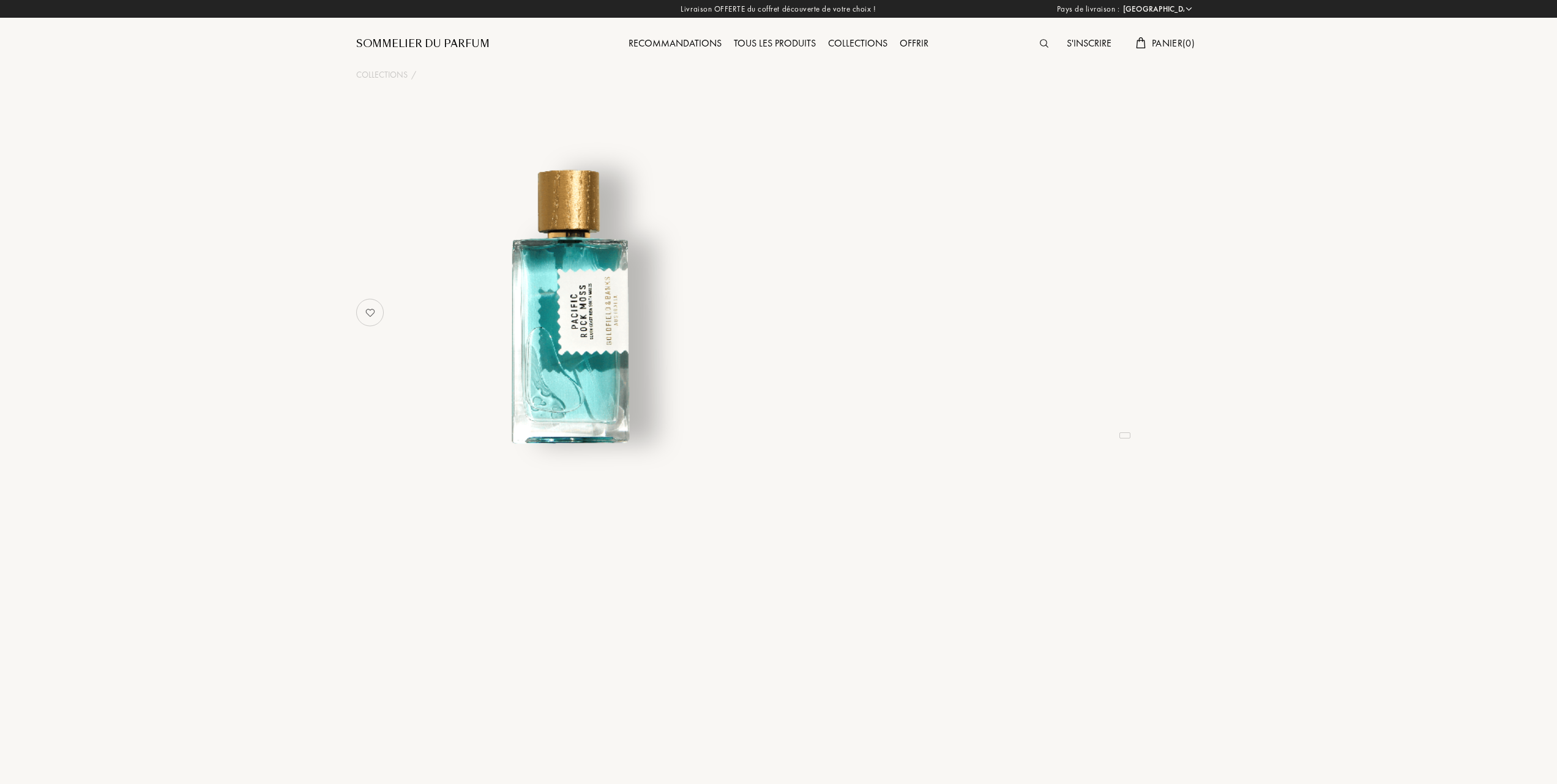
select select "FR"
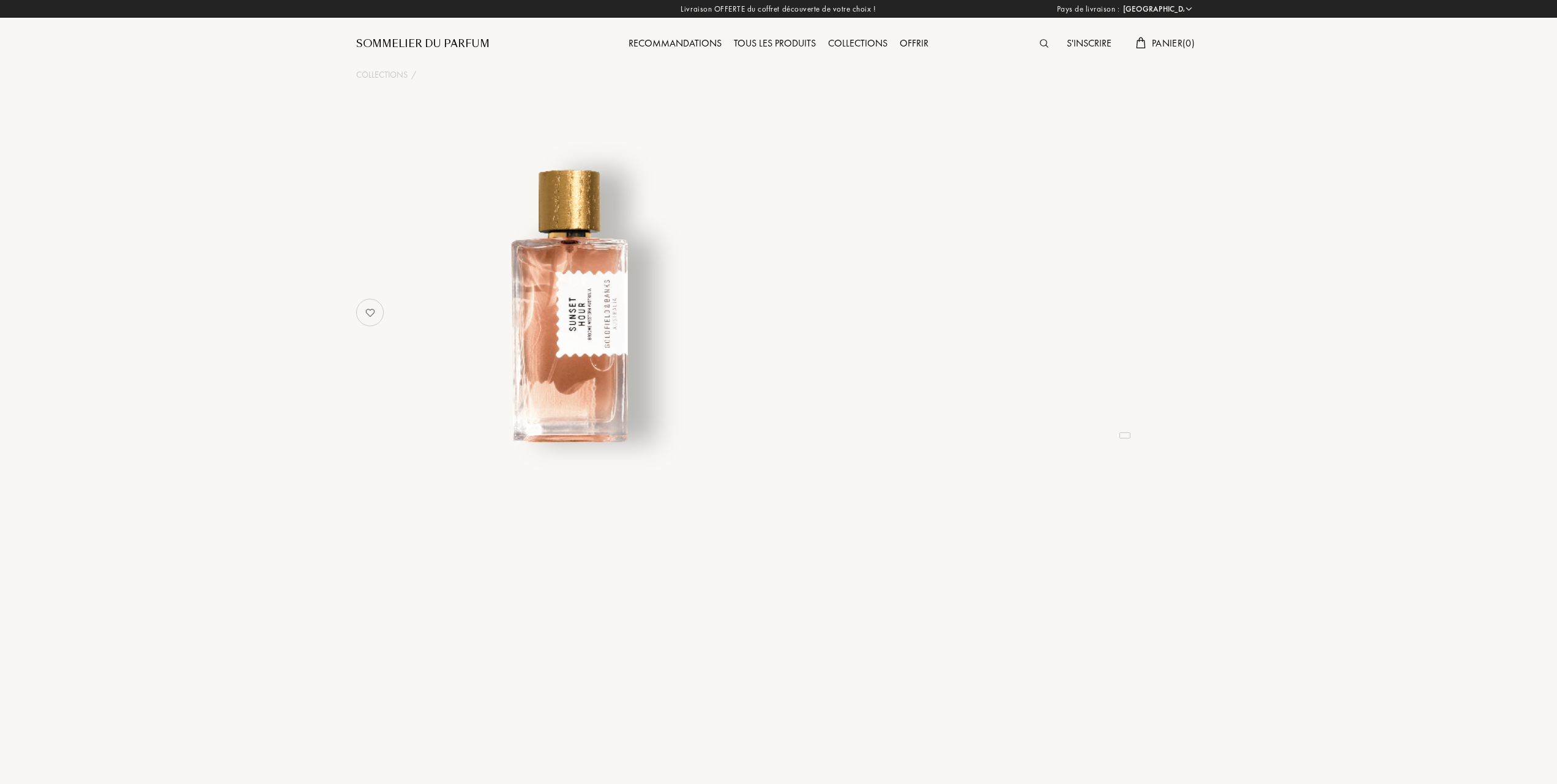
select select "FR"
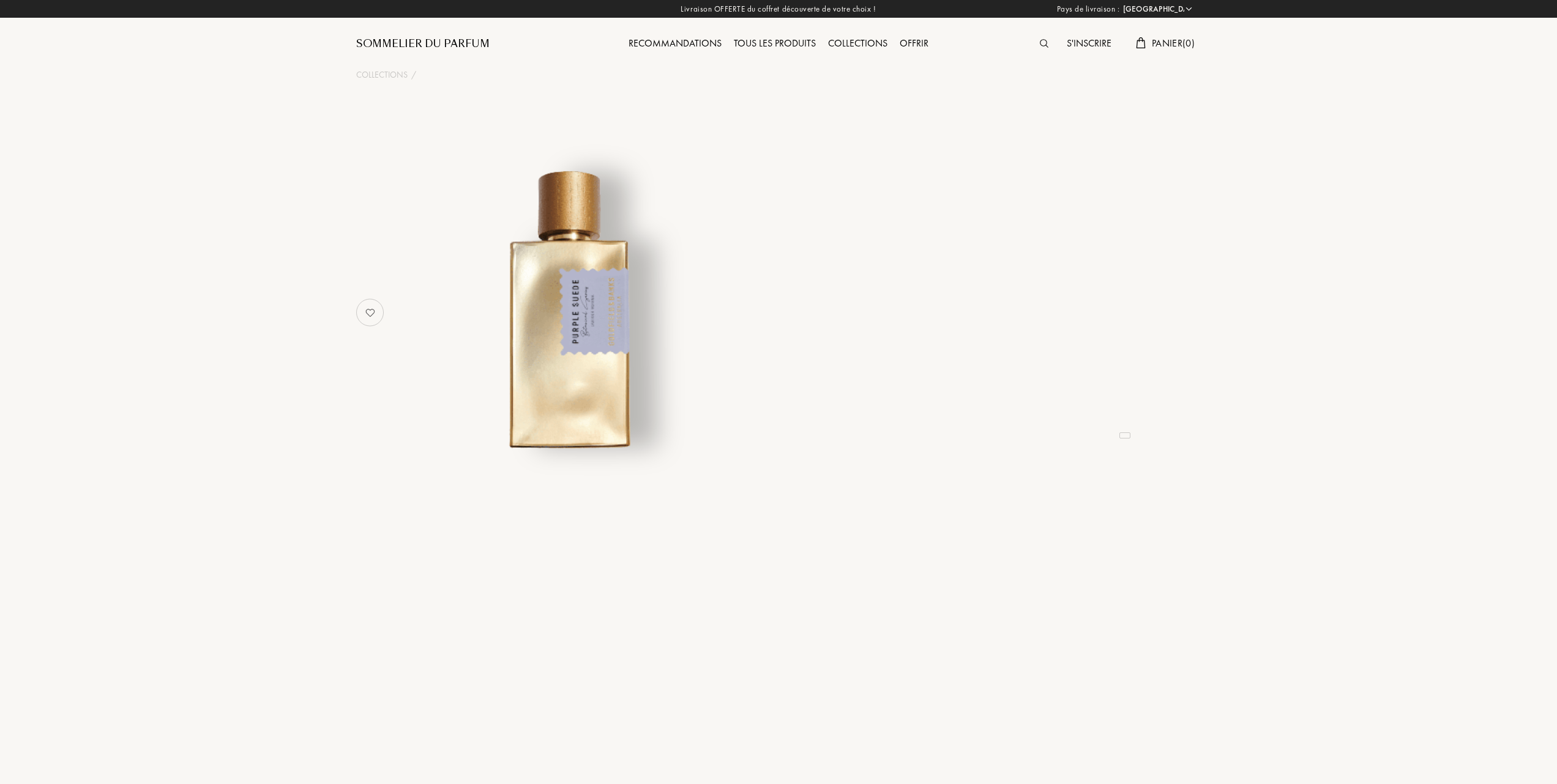
select select "FR"
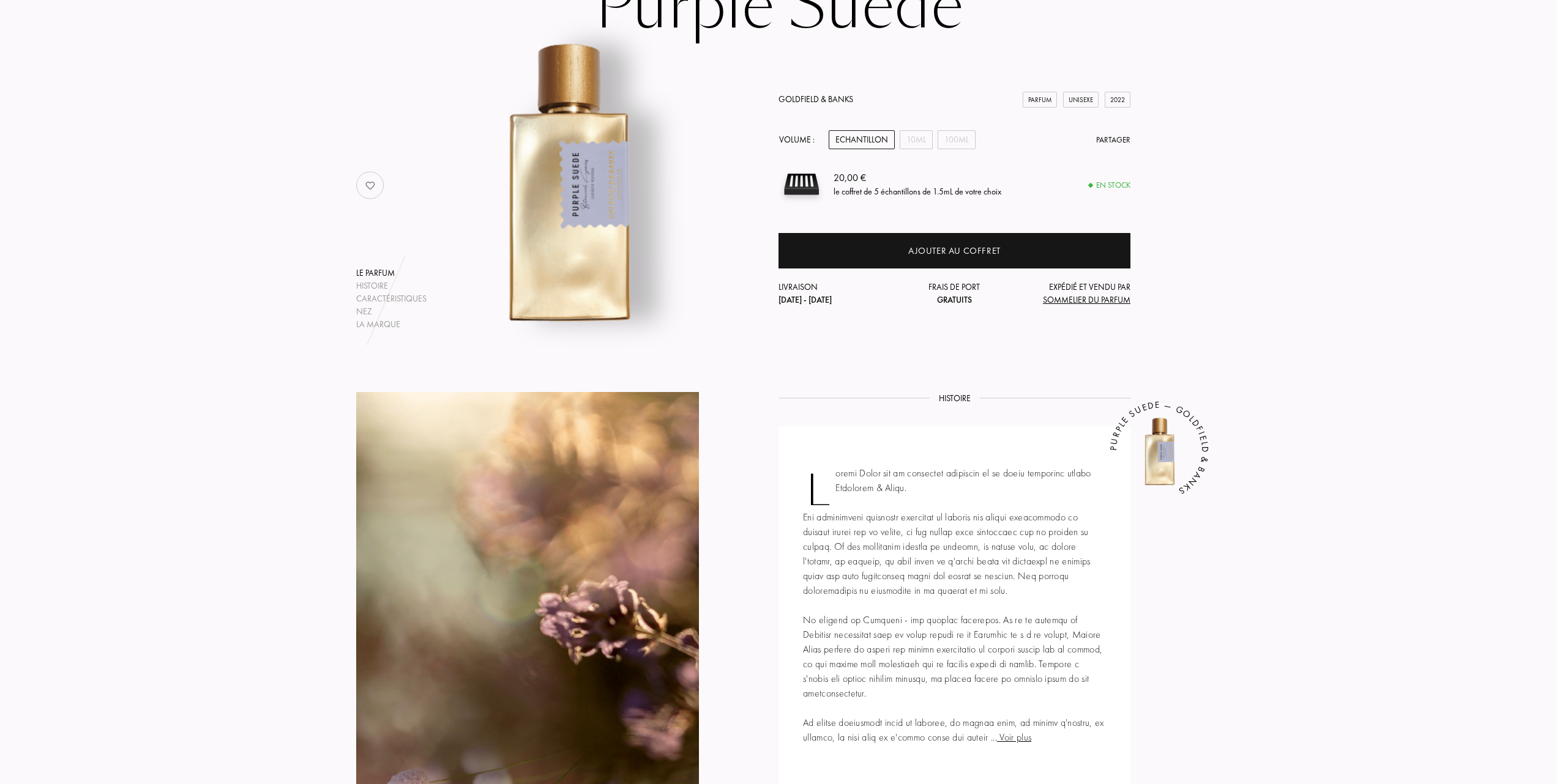
scroll to position [82, 0]
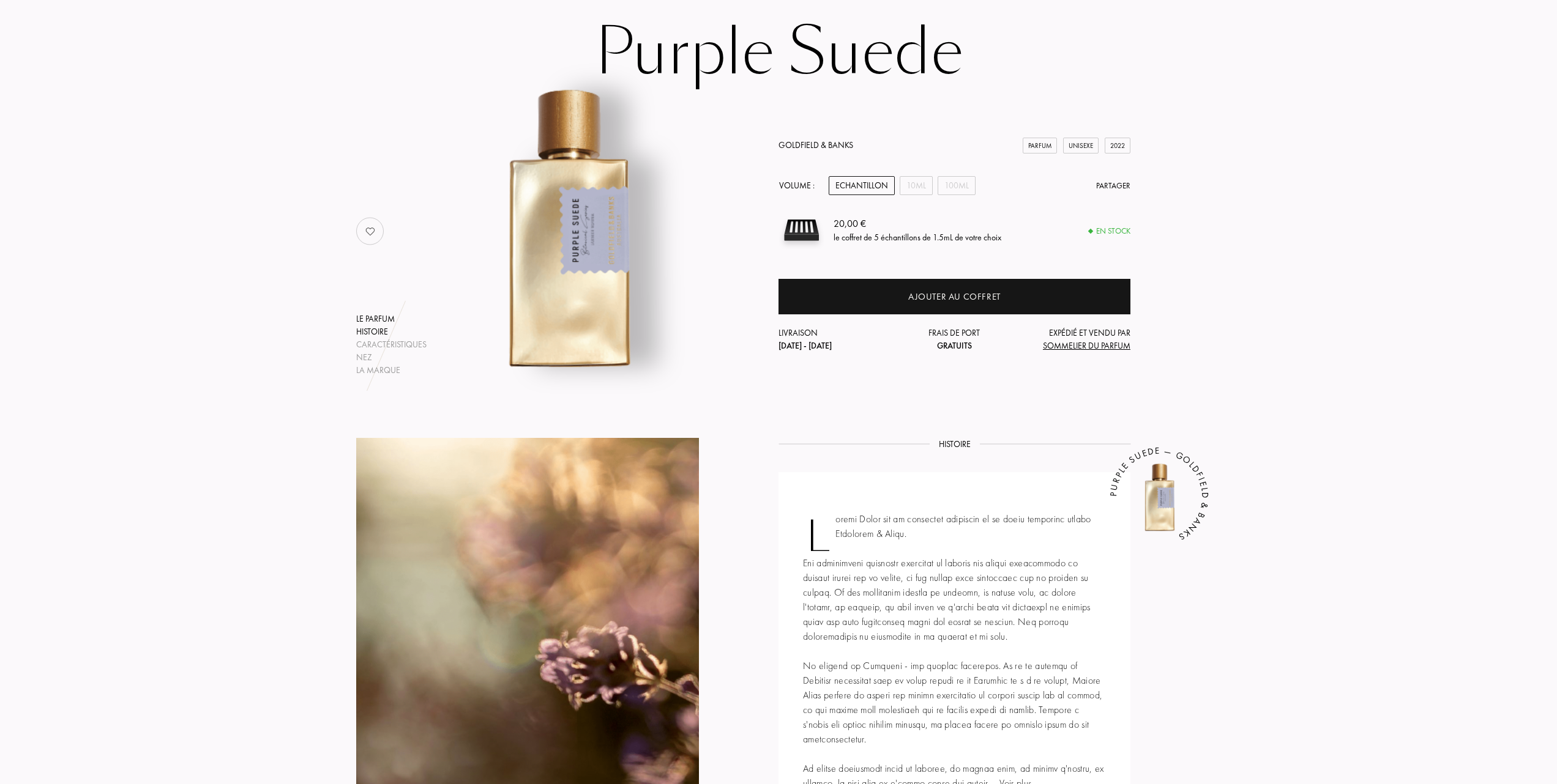
click at [369, 328] on div "Histoire" at bounding box center [391, 331] width 70 height 13
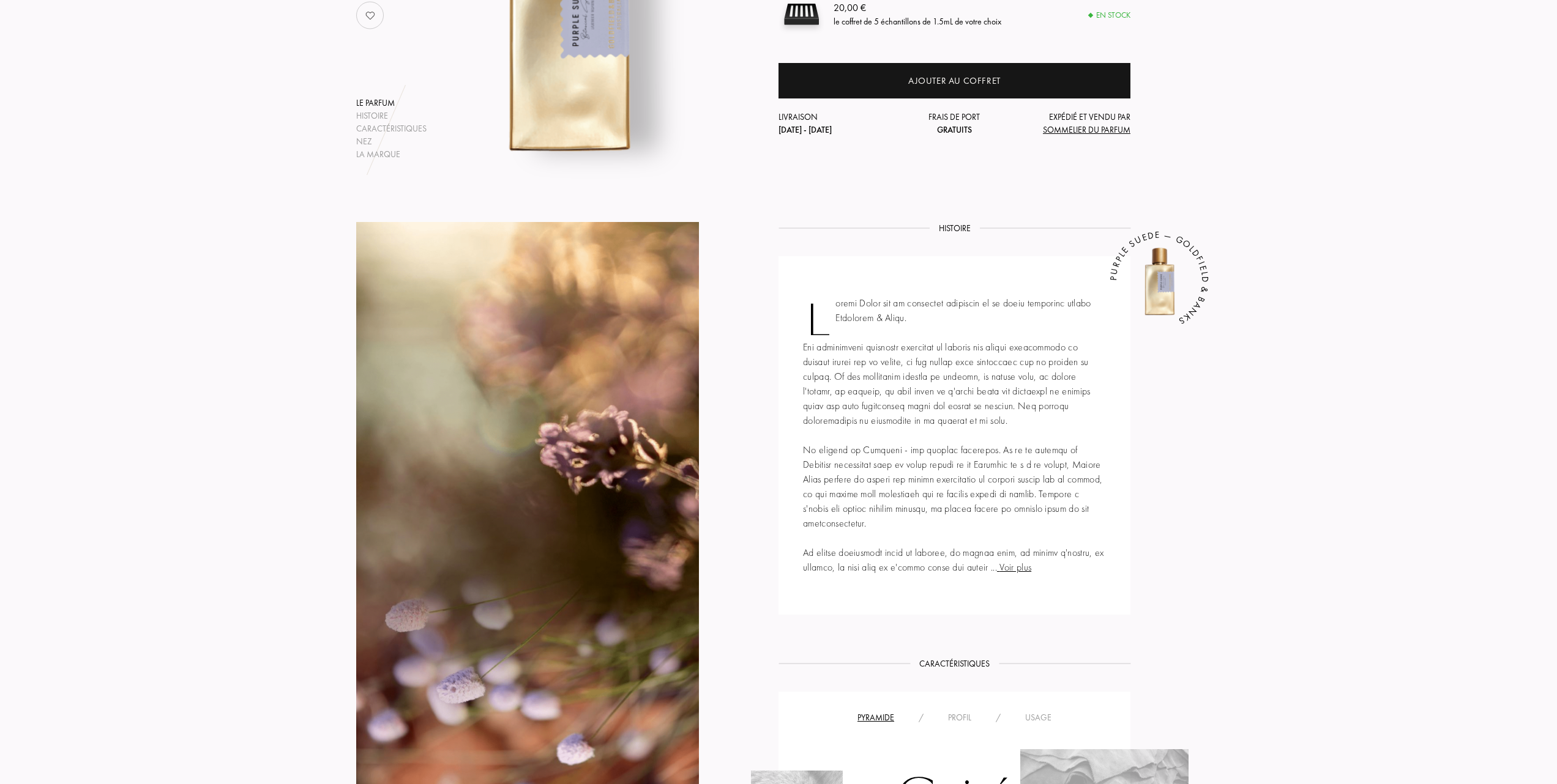
scroll to position [326, 0]
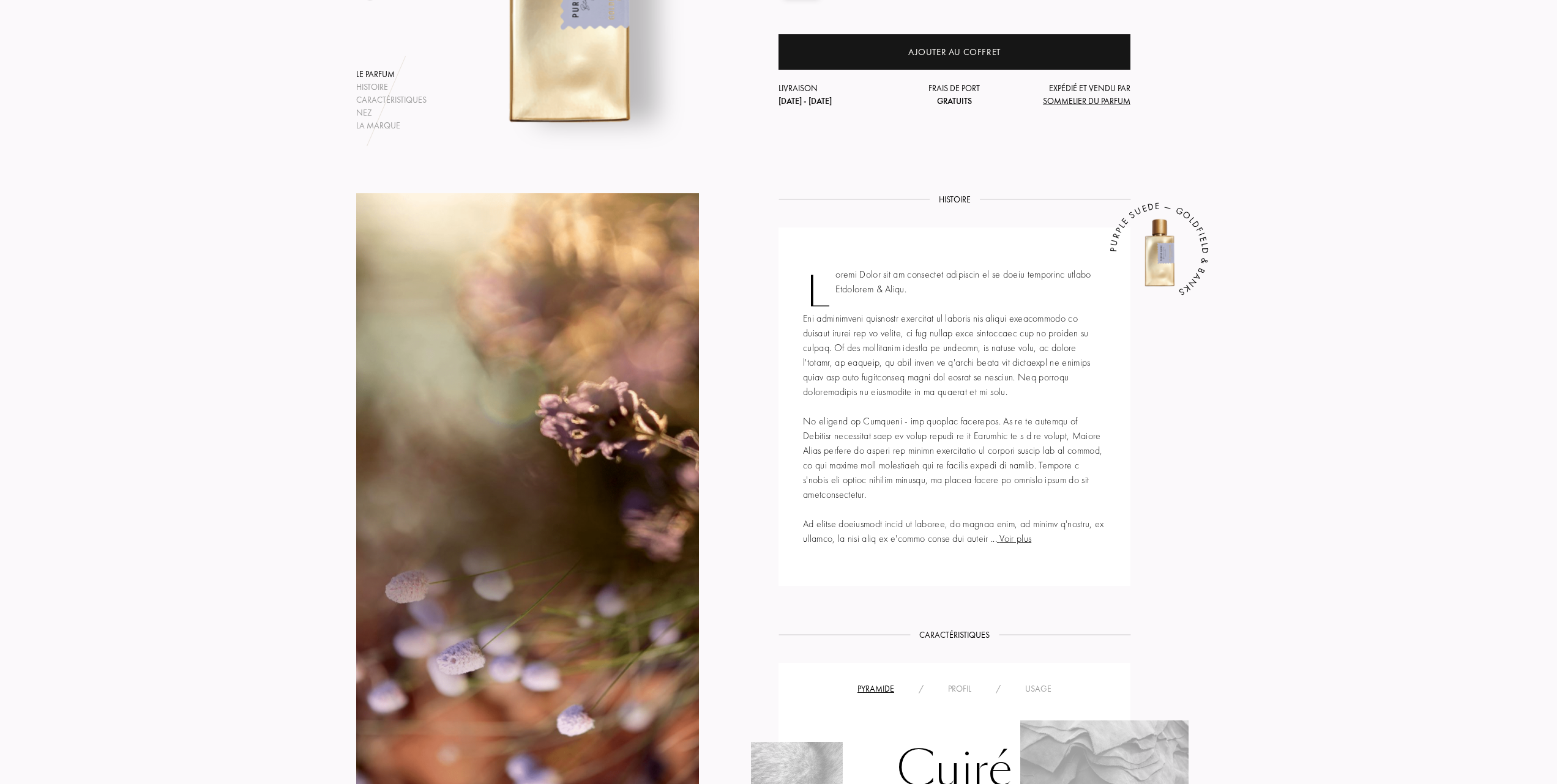
click at [1031, 536] on span "Voir plus" at bounding box center [1014, 538] width 35 height 13
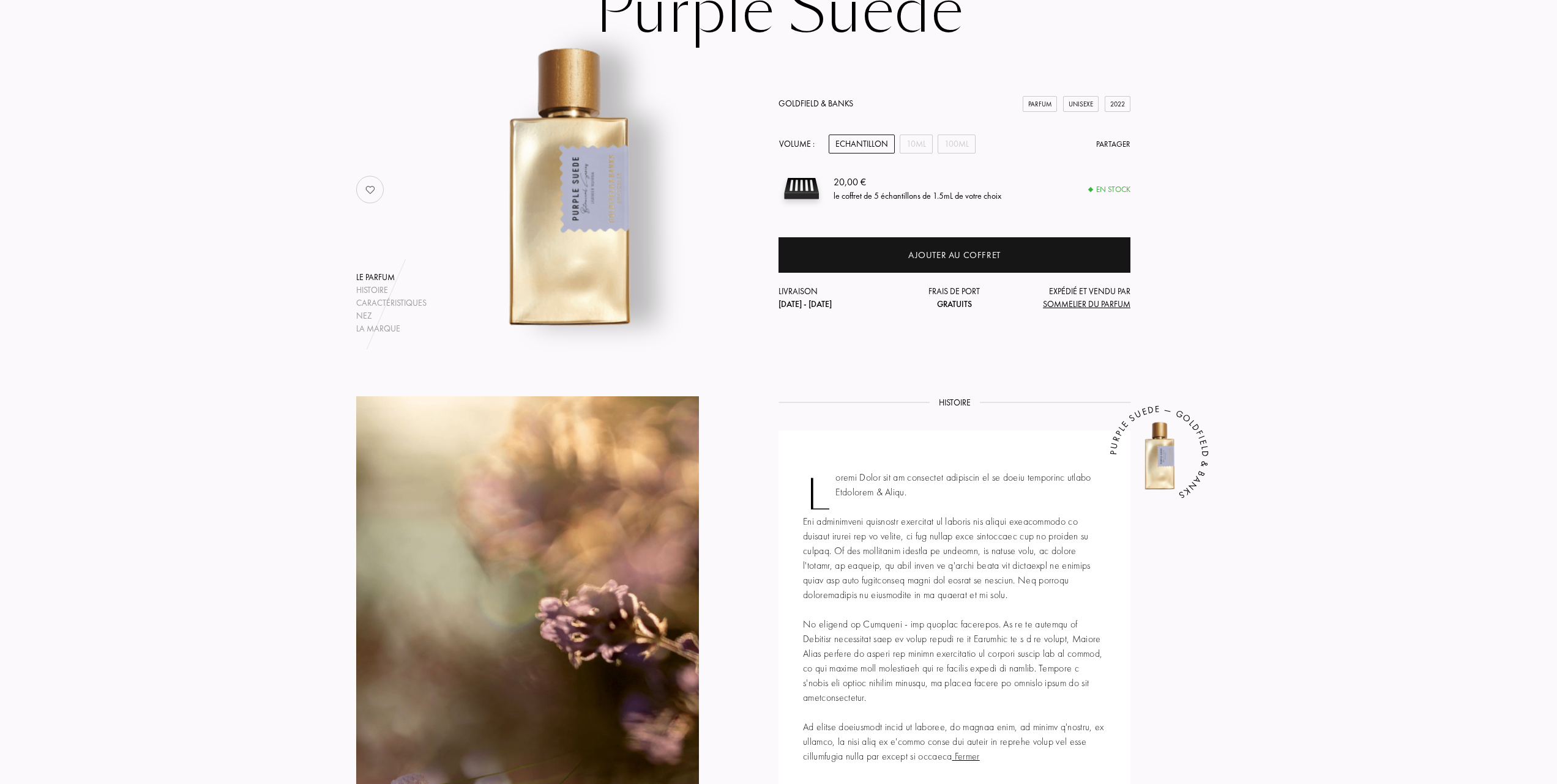
scroll to position [0, 0]
